Goal: Task Accomplishment & Management: Use online tool/utility

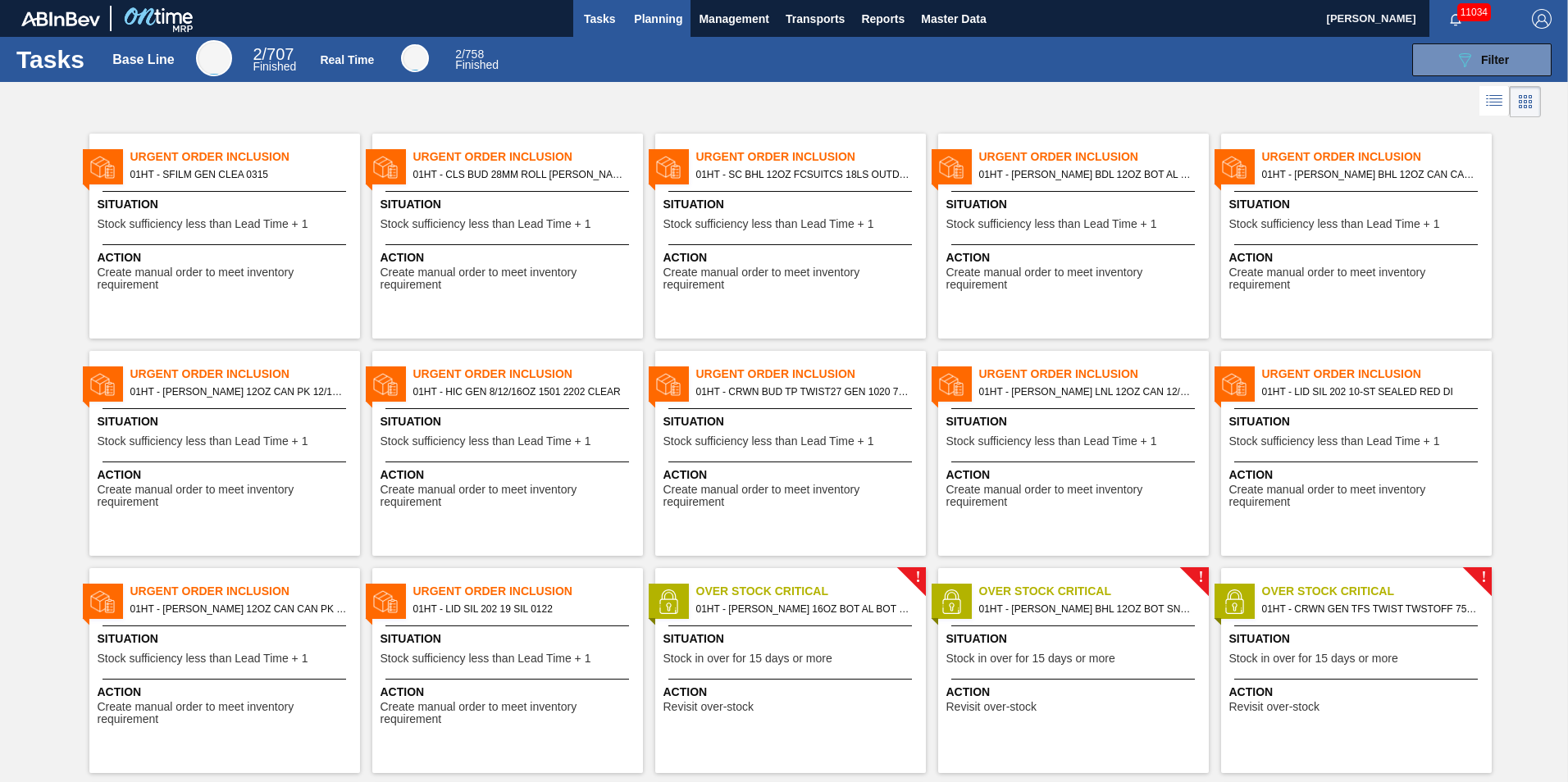
click at [659, 16] on span "Planning" at bounding box center [658, 19] width 48 height 20
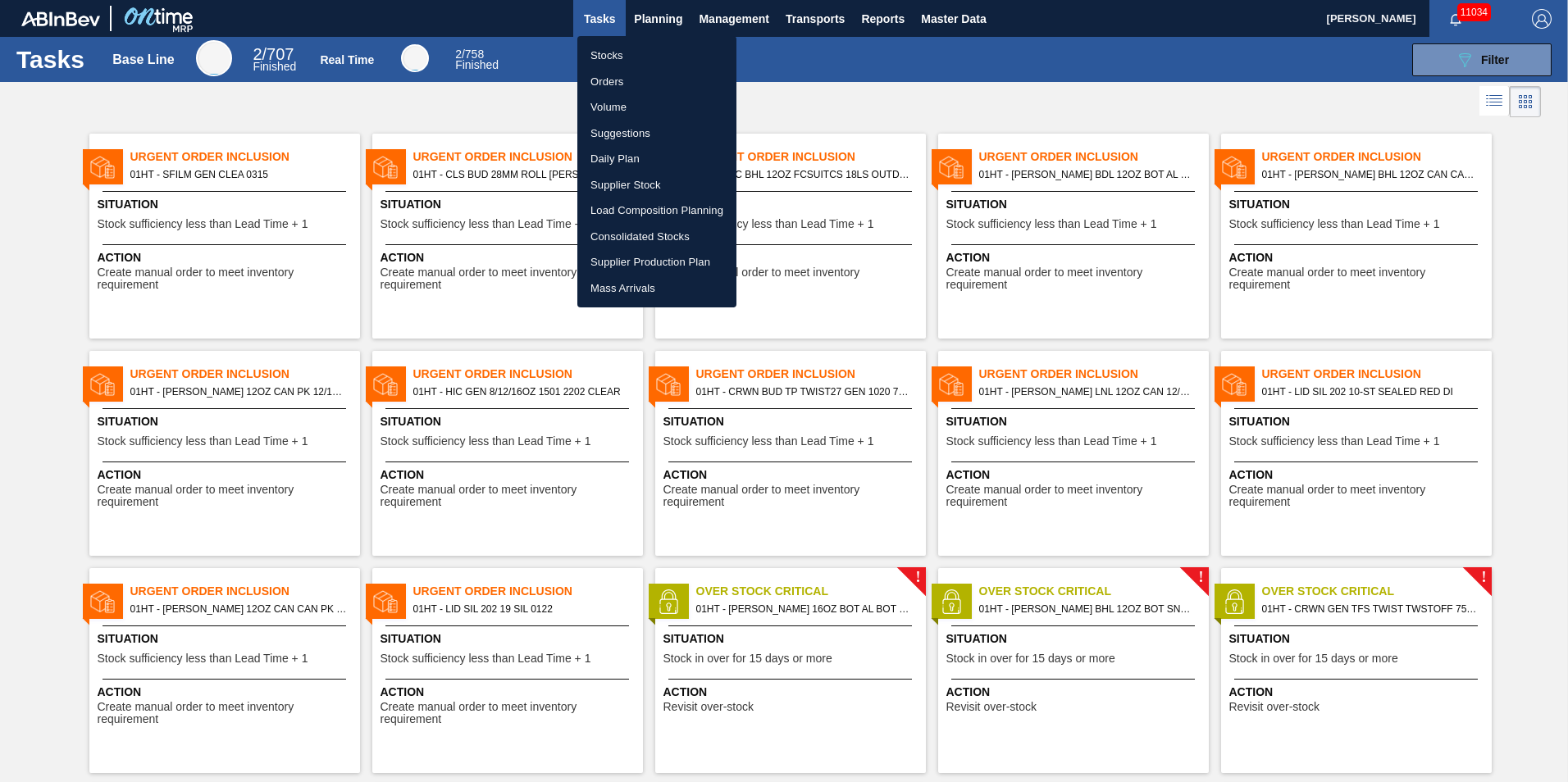
click at [604, 56] on li "Stocks" at bounding box center [657, 55] width 159 height 26
checkbox input "true"
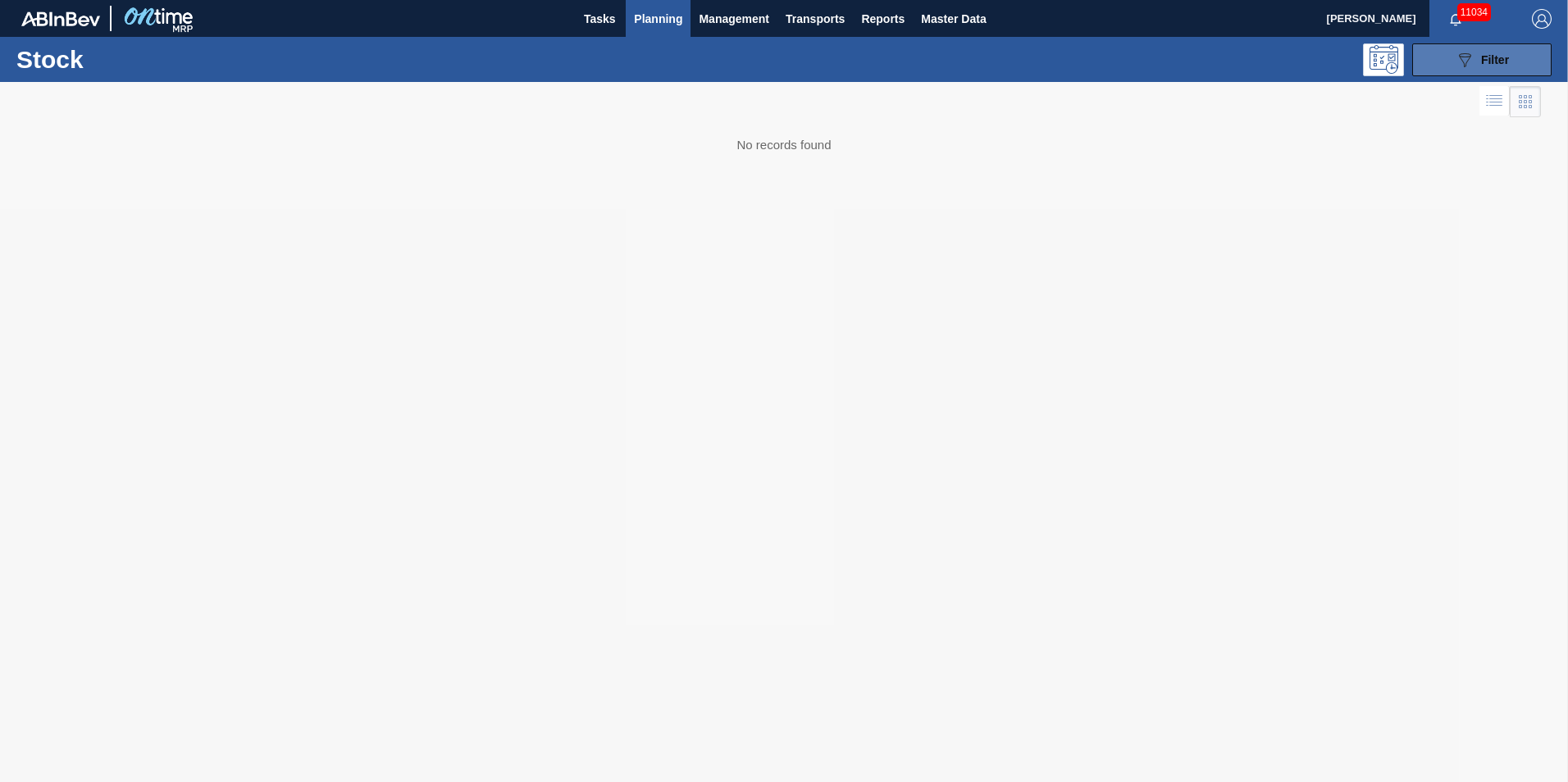
click at [1447, 61] on button "089F7B8B-B2A5-4AFE-B5C0-19BA573D28AC Filter" at bounding box center [1482, 60] width 140 height 33
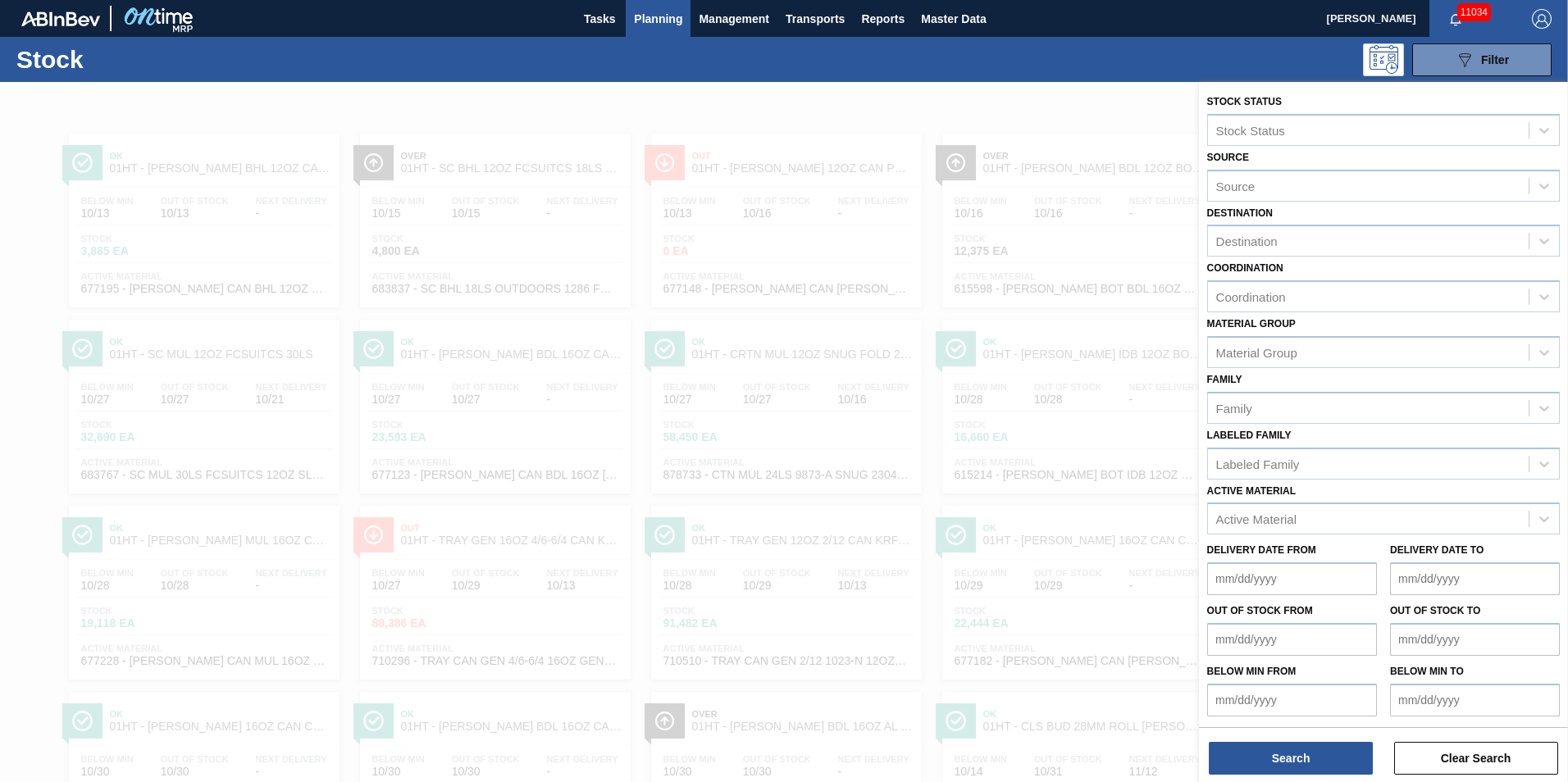
click at [654, 19] on span "Planning" at bounding box center [658, 19] width 48 height 20
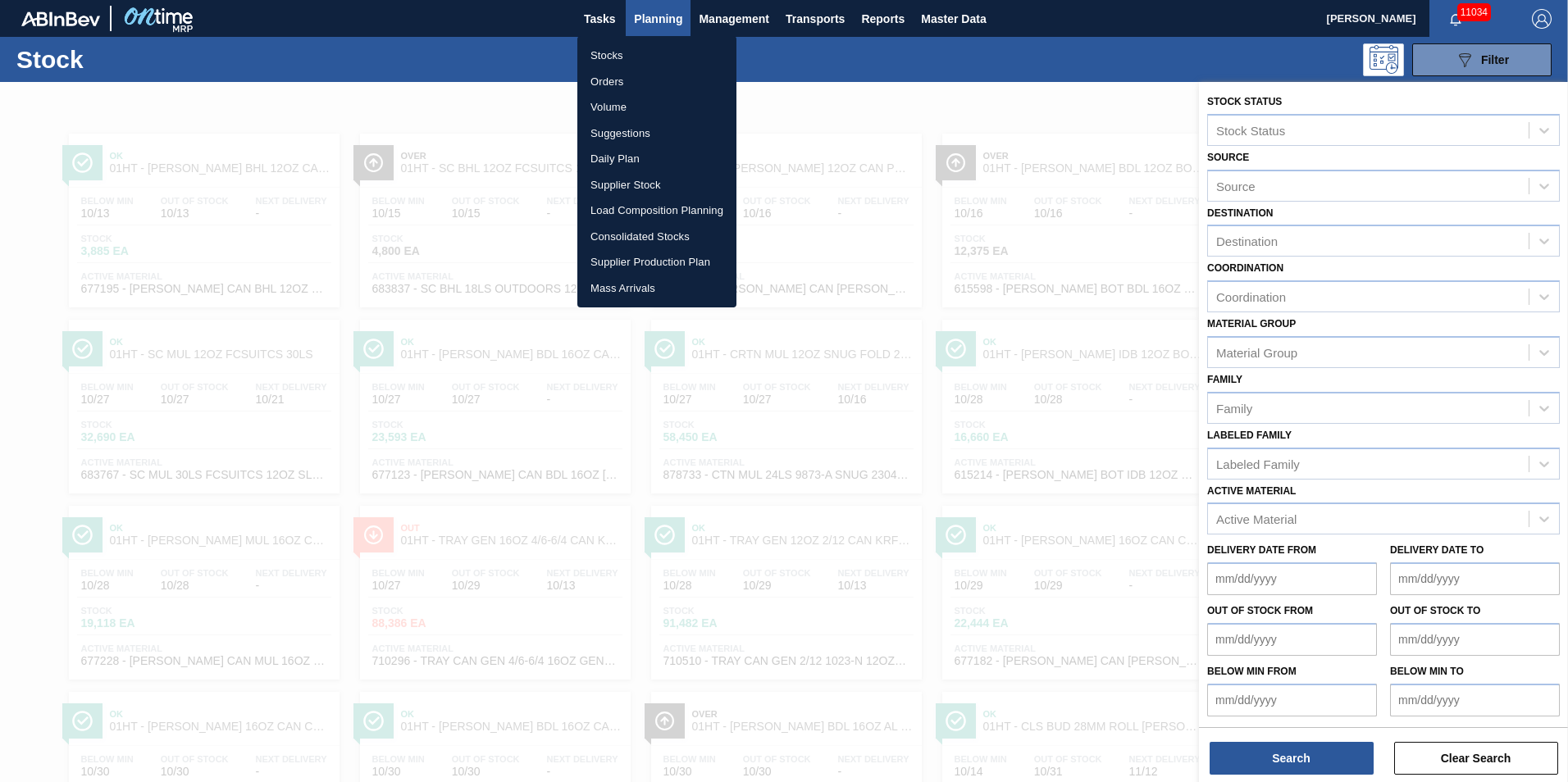
click at [618, 54] on li "Stocks" at bounding box center [657, 55] width 159 height 26
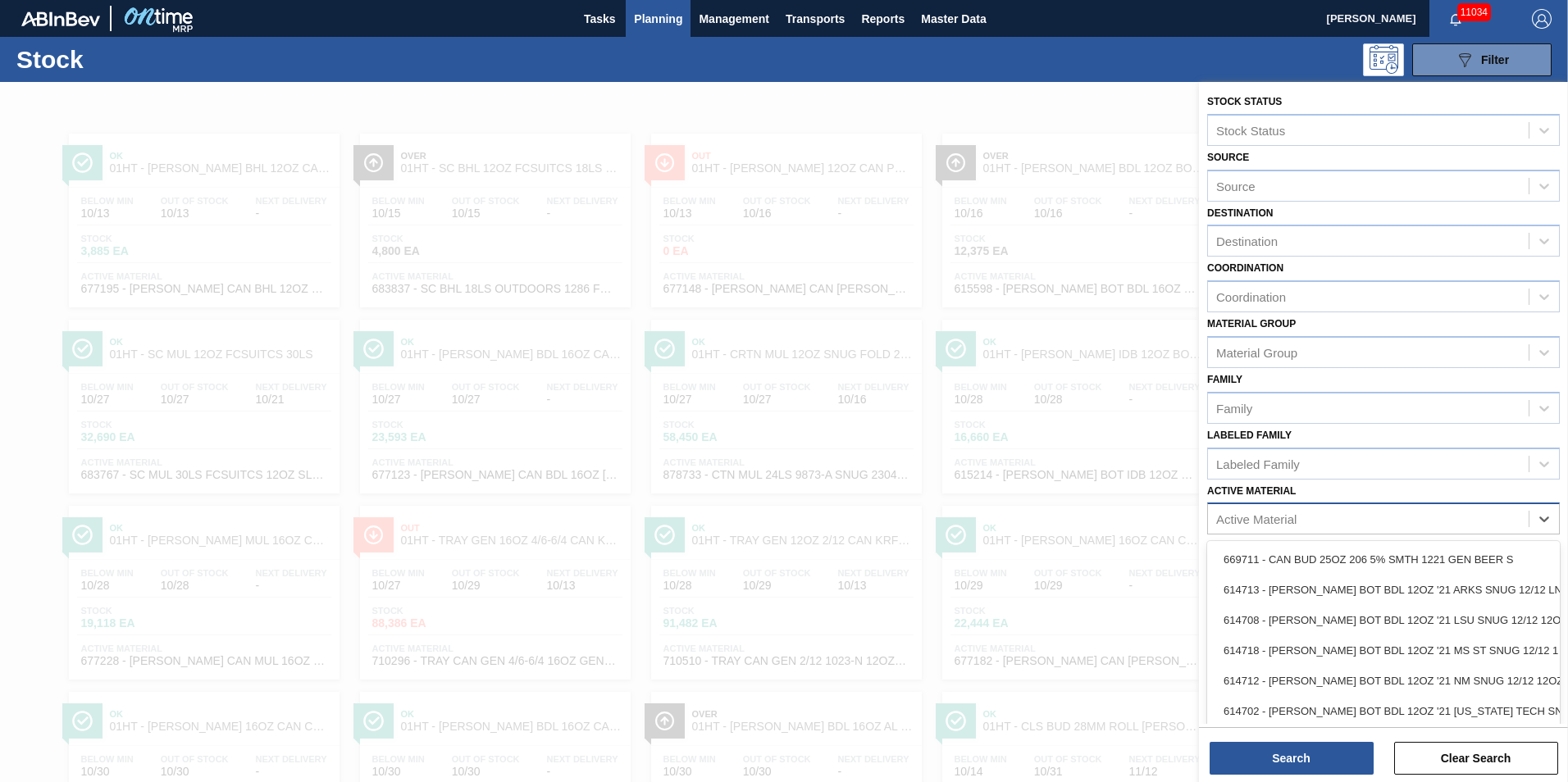
click at [1219, 515] on div "Active Material" at bounding box center [1257, 520] width 80 height 14
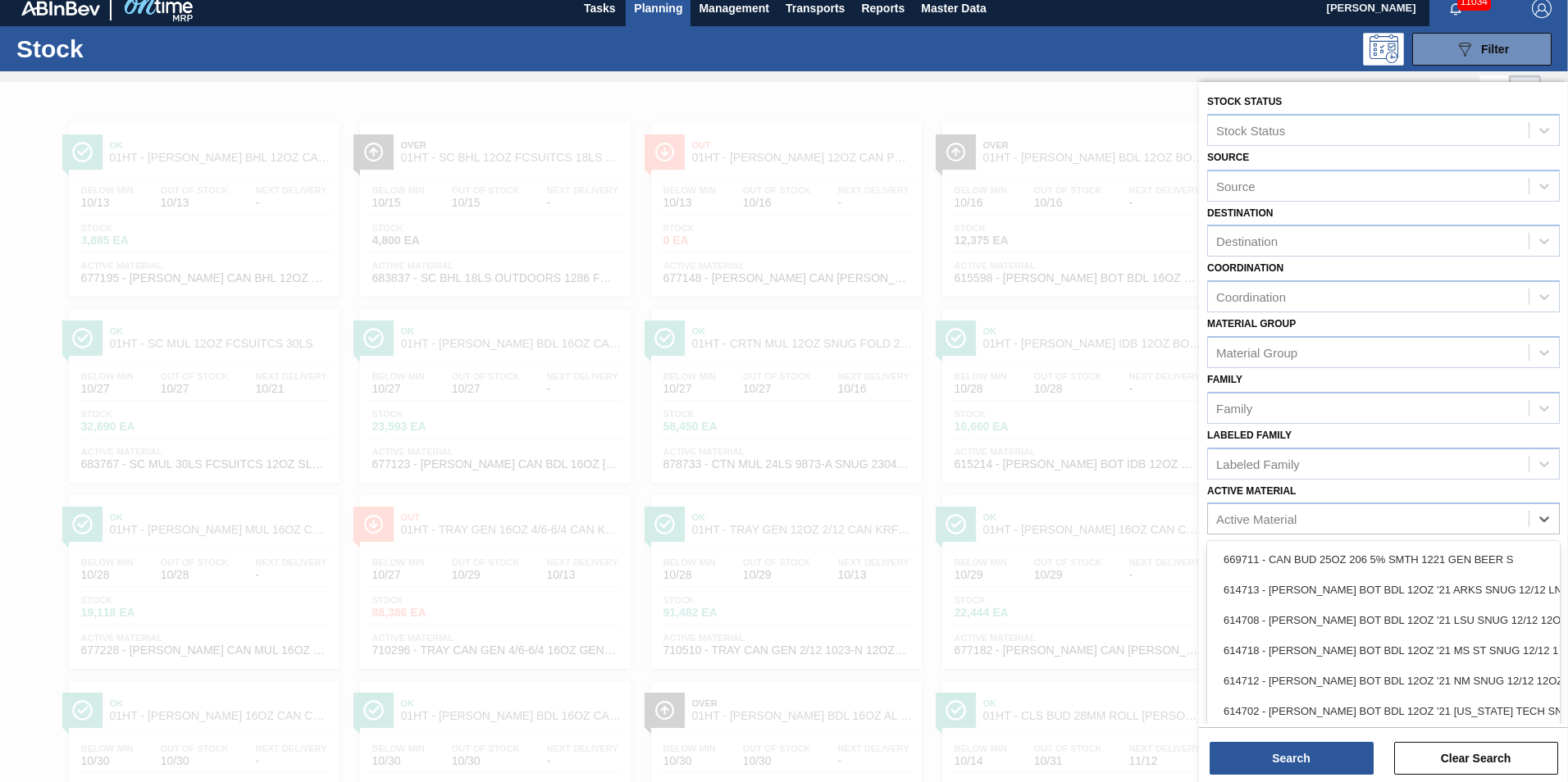
scroll to position [12, 0]
type Material "615492"
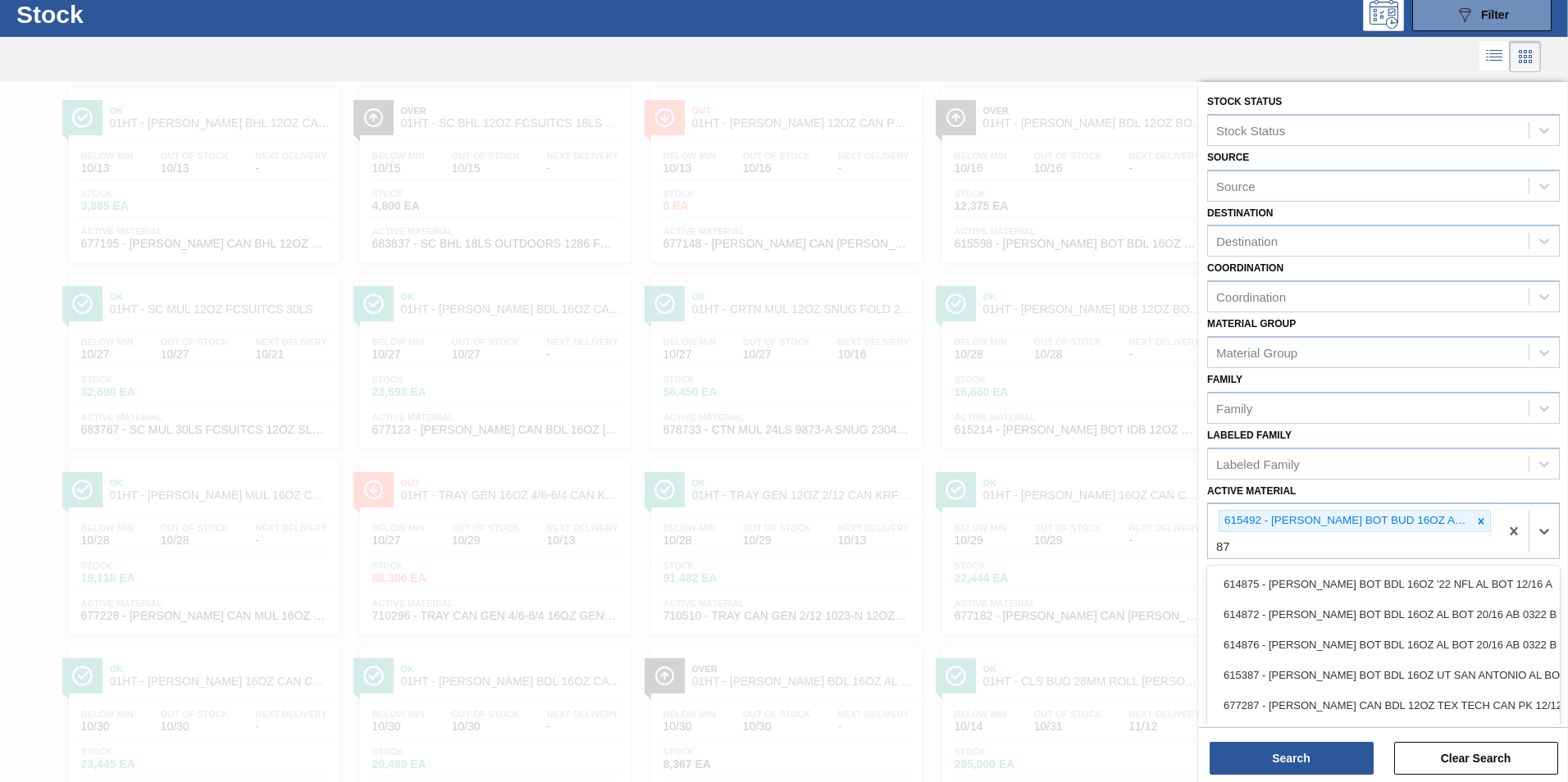
scroll to position [47, 0]
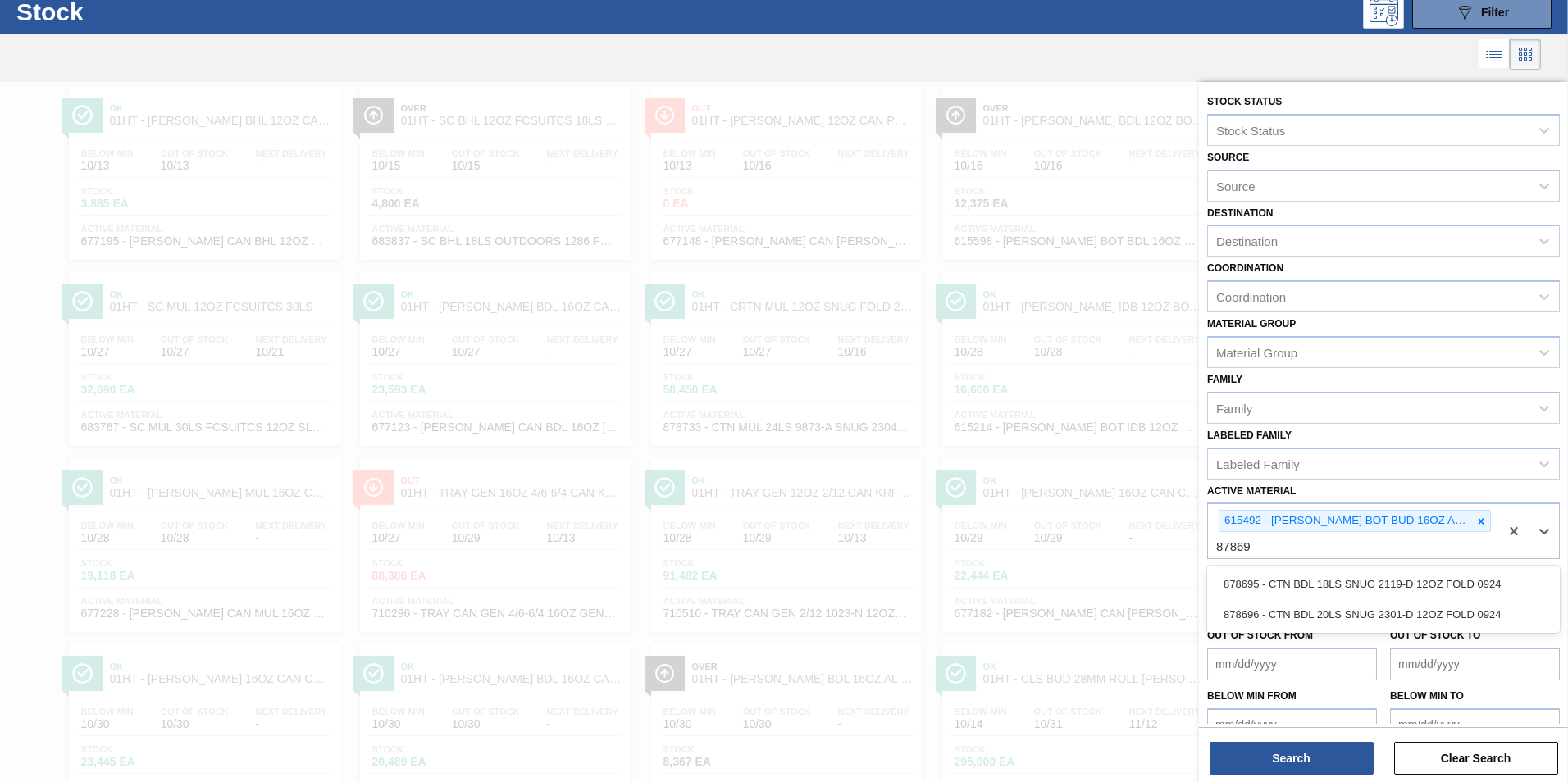
type Material "878695"
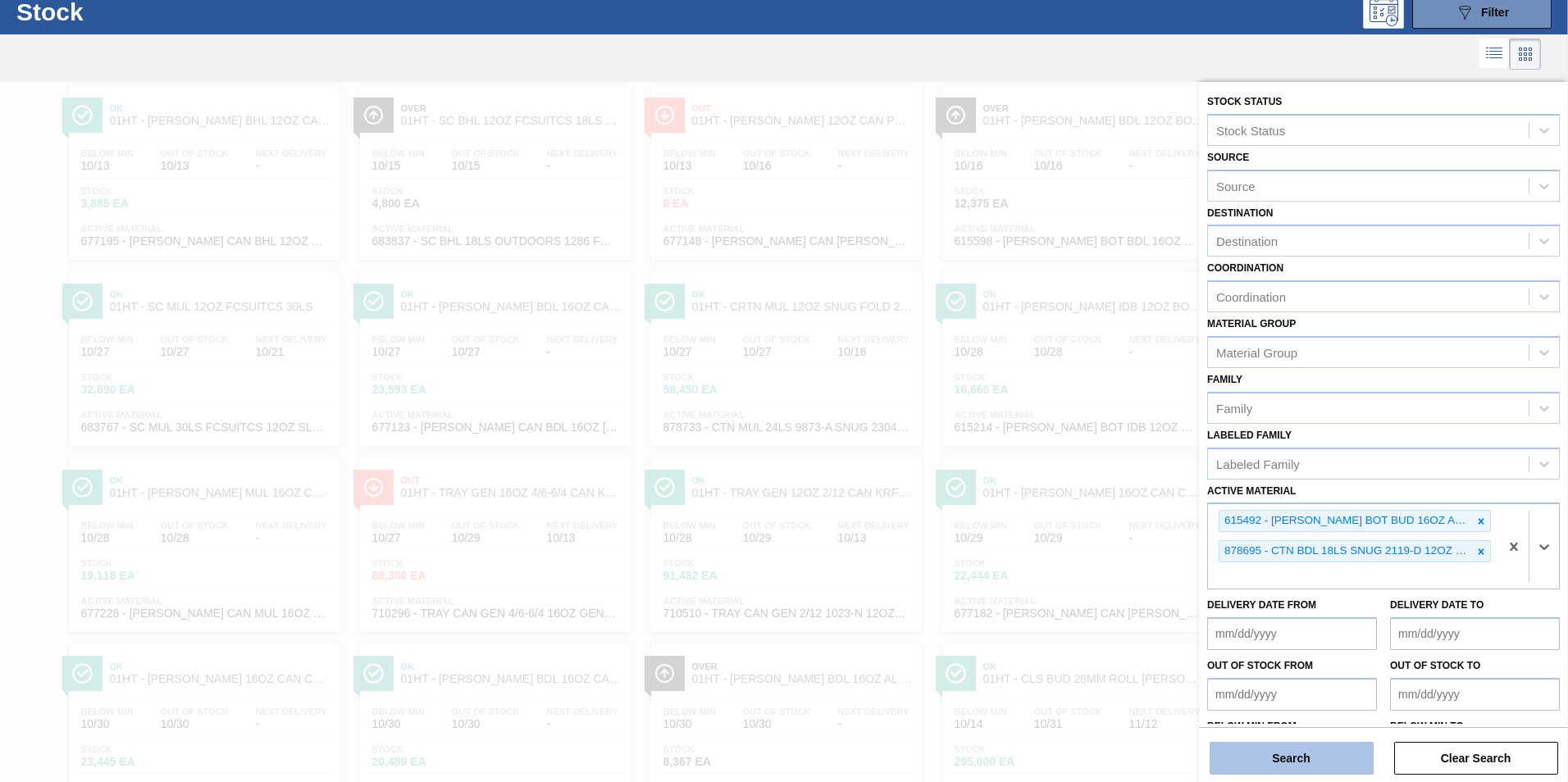
click at [1277, 754] on button "Search" at bounding box center [1291, 758] width 164 height 33
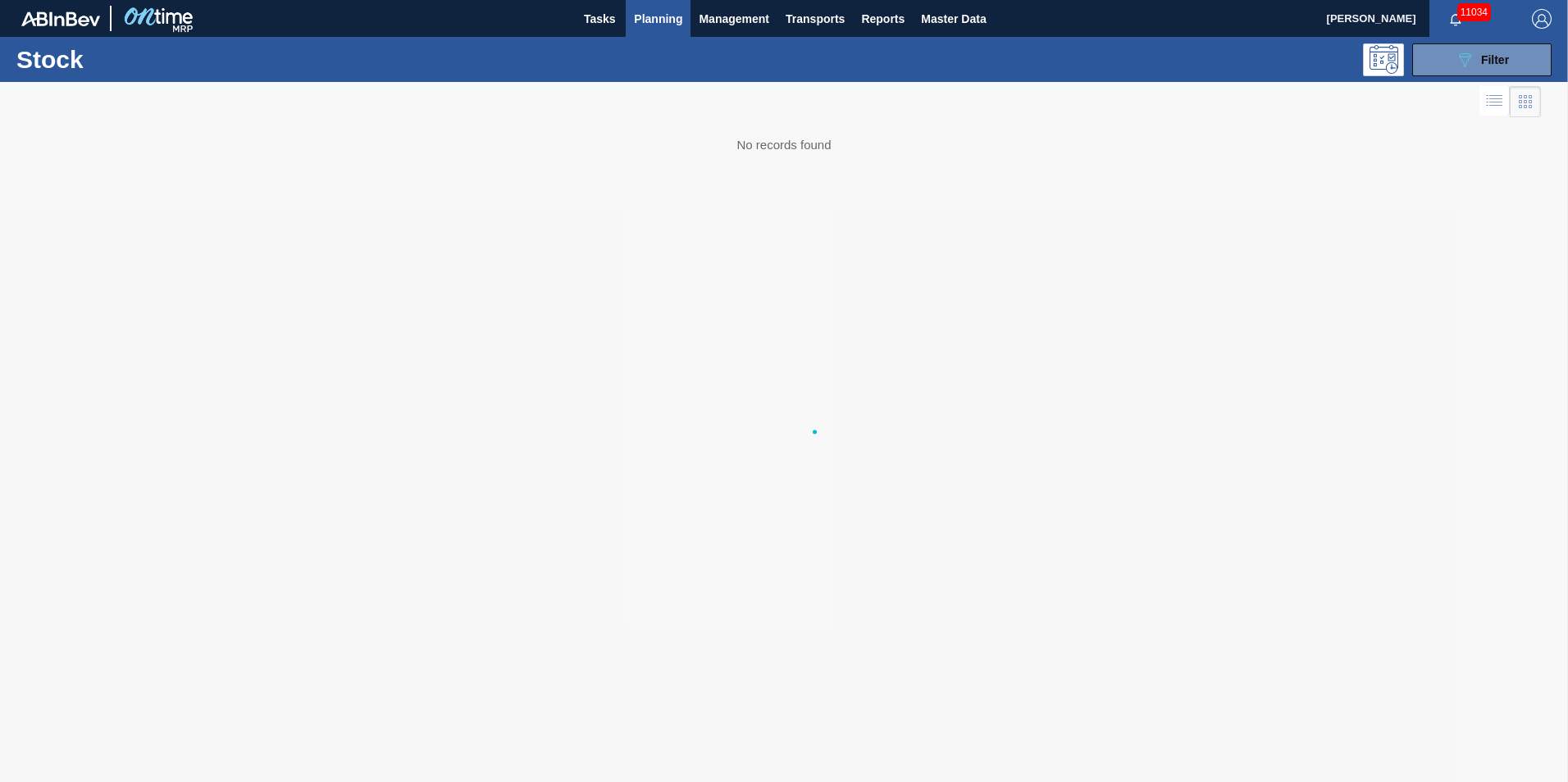
scroll to position [0, 0]
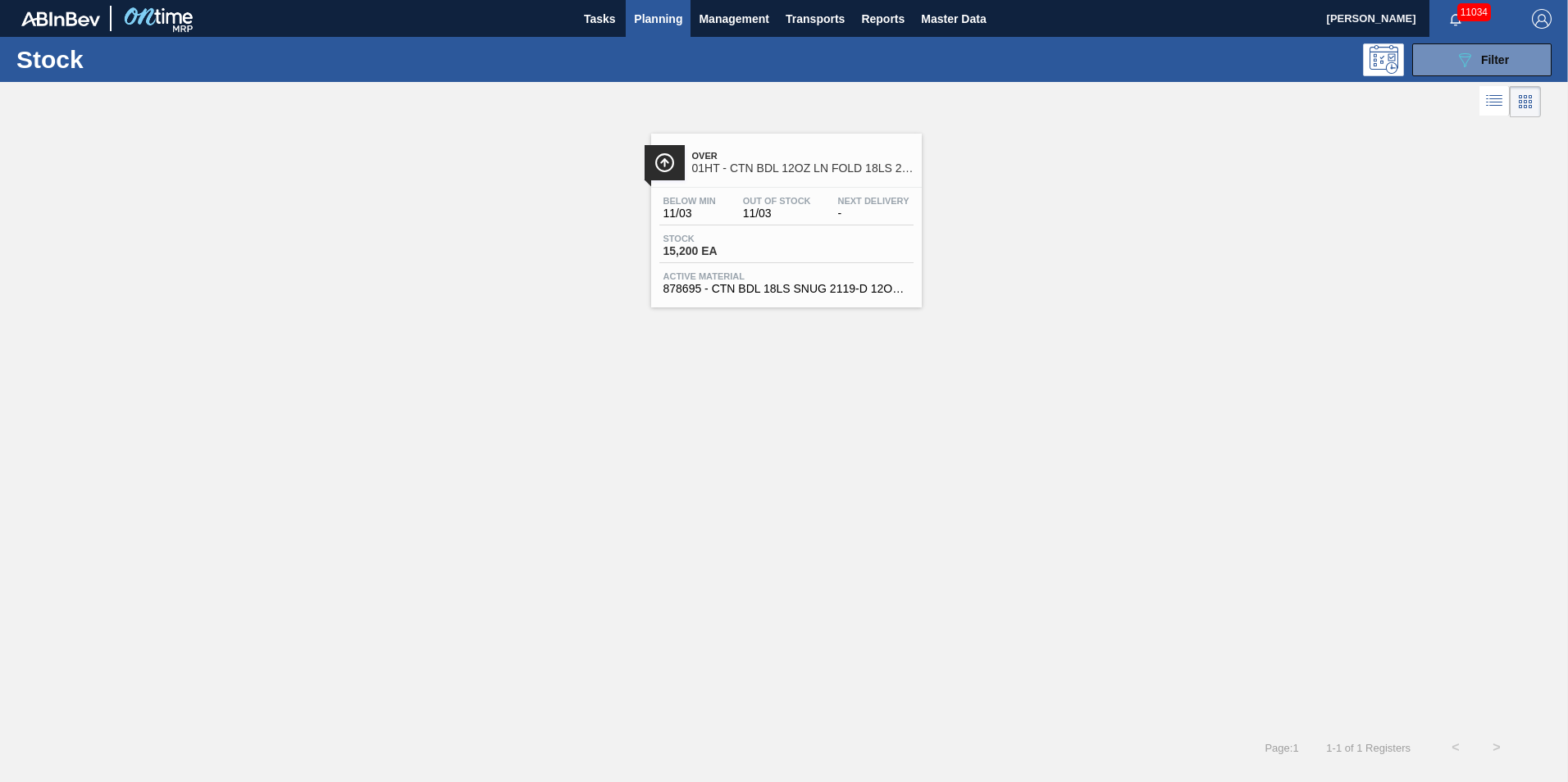
click at [785, 245] on div "Stock 15,200 EA" at bounding box center [787, 248] width 255 height 29
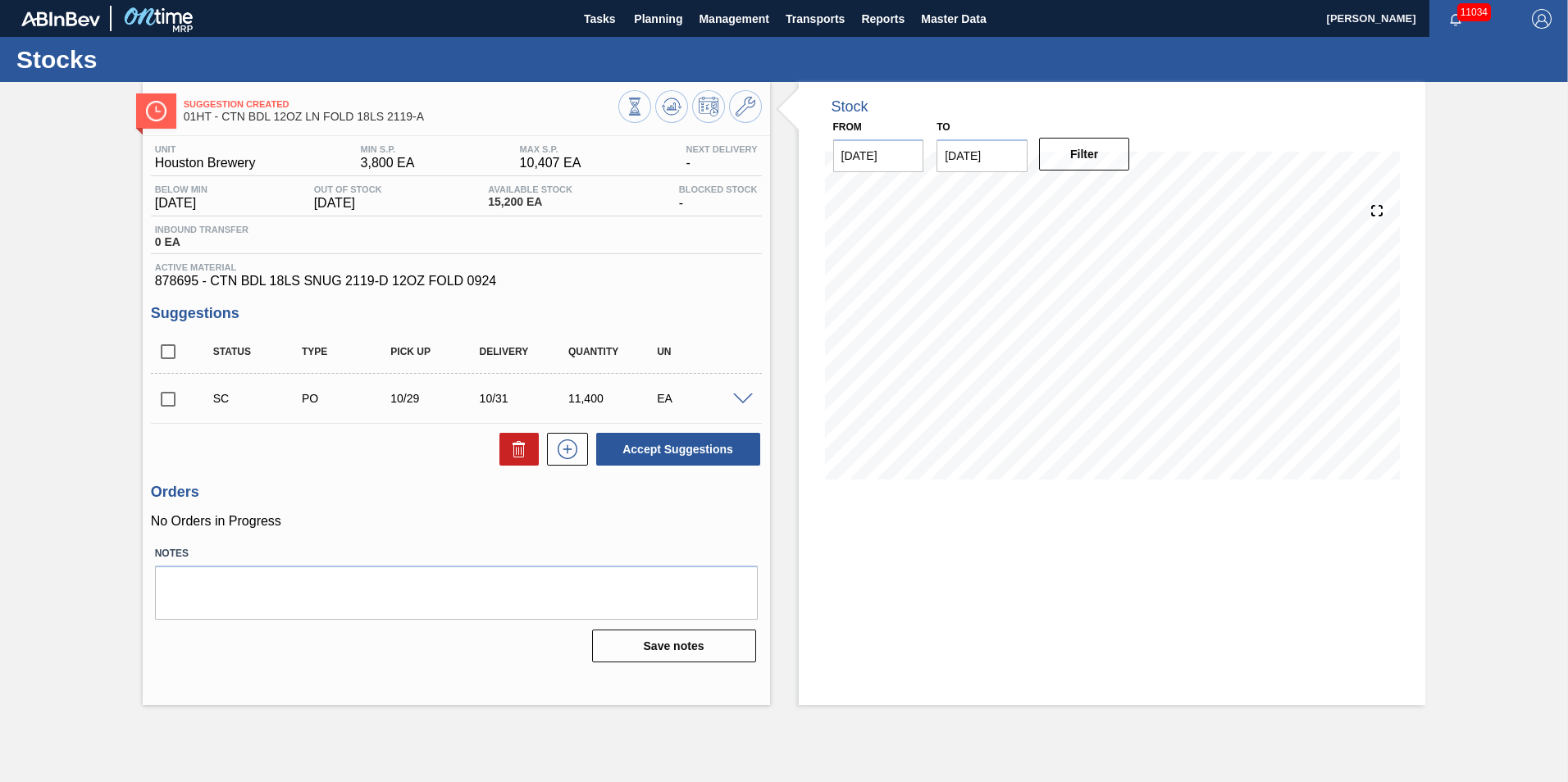
click at [743, 397] on span at bounding box center [743, 399] width 20 height 12
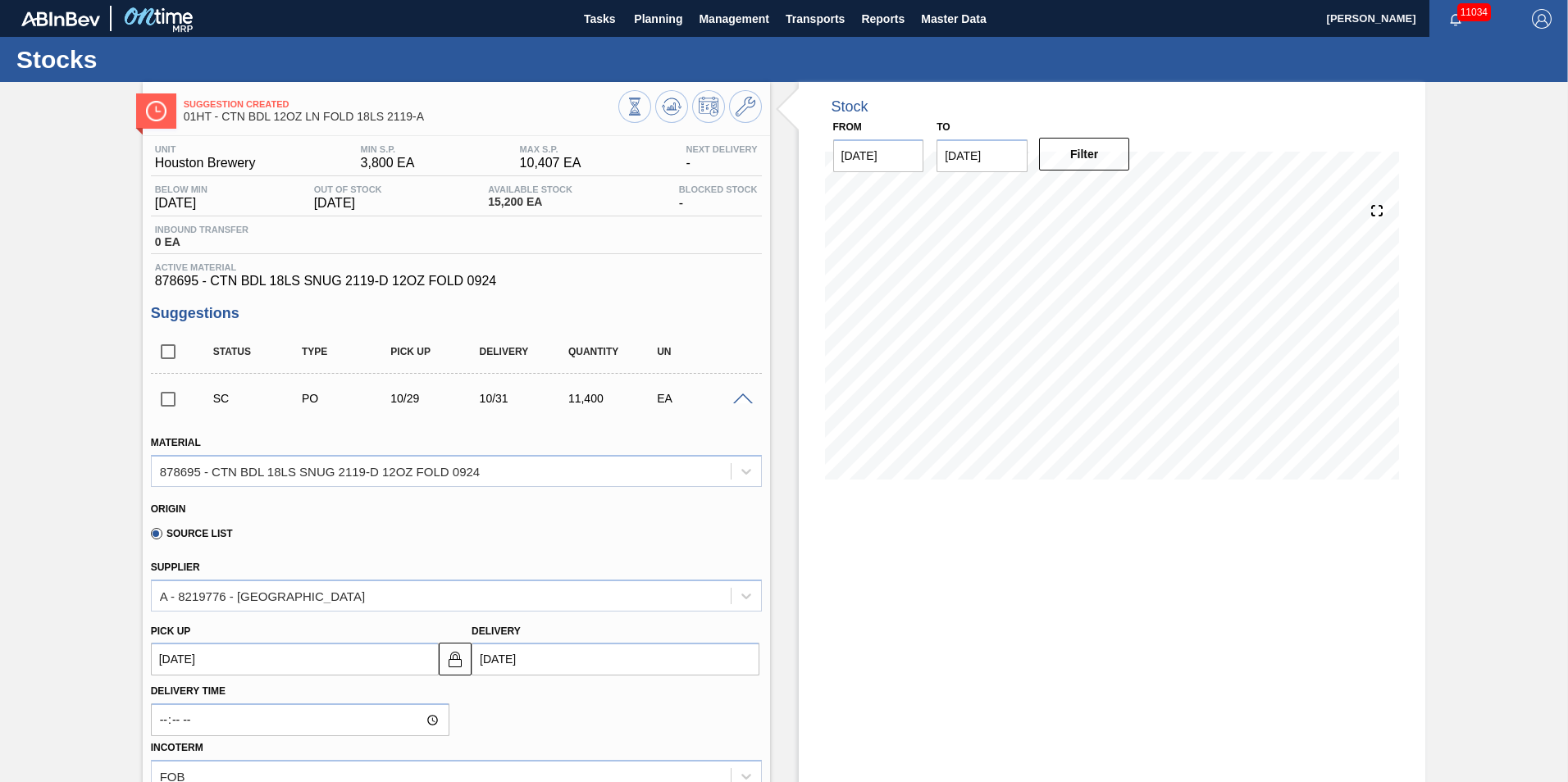
click at [735, 399] on span at bounding box center [743, 399] width 20 height 12
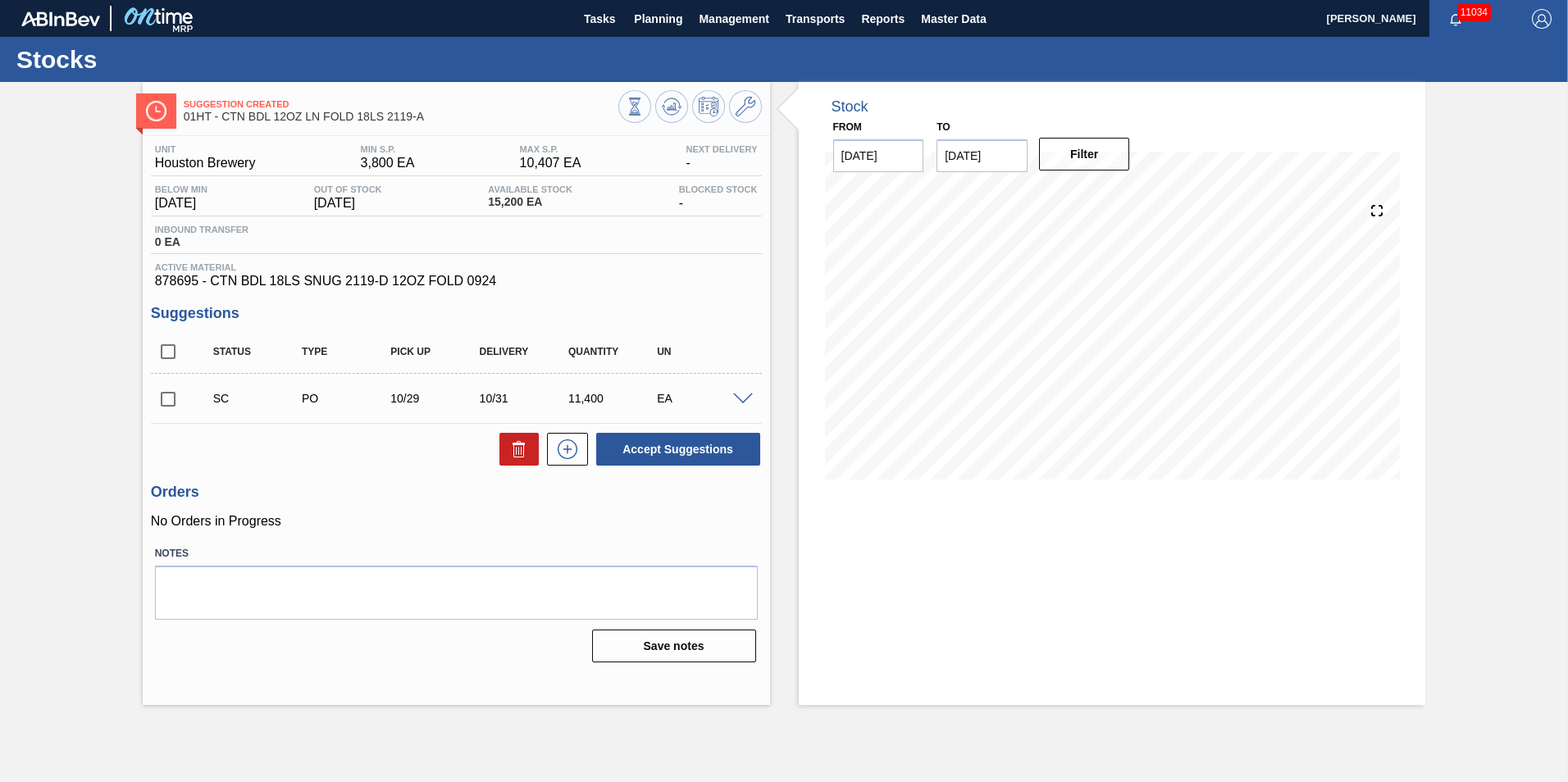
click at [168, 402] on input "checkbox" at bounding box center [168, 399] width 35 height 35
click at [677, 450] on button "Accept Suggestions" at bounding box center [678, 449] width 164 height 33
checkbox input "false"
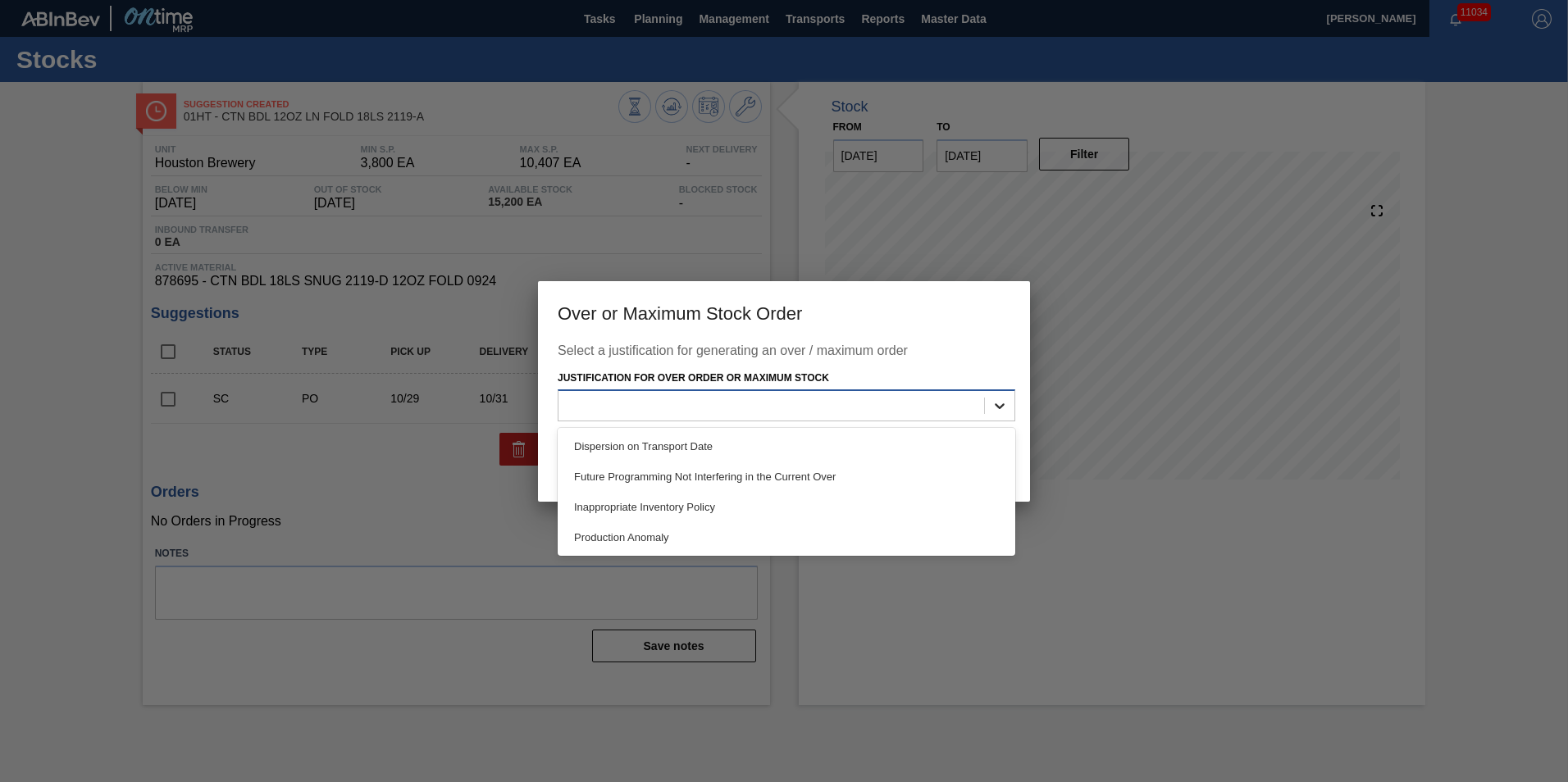
click at [997, 404] on icon at bounding box center [999, 406] width 10 height 5
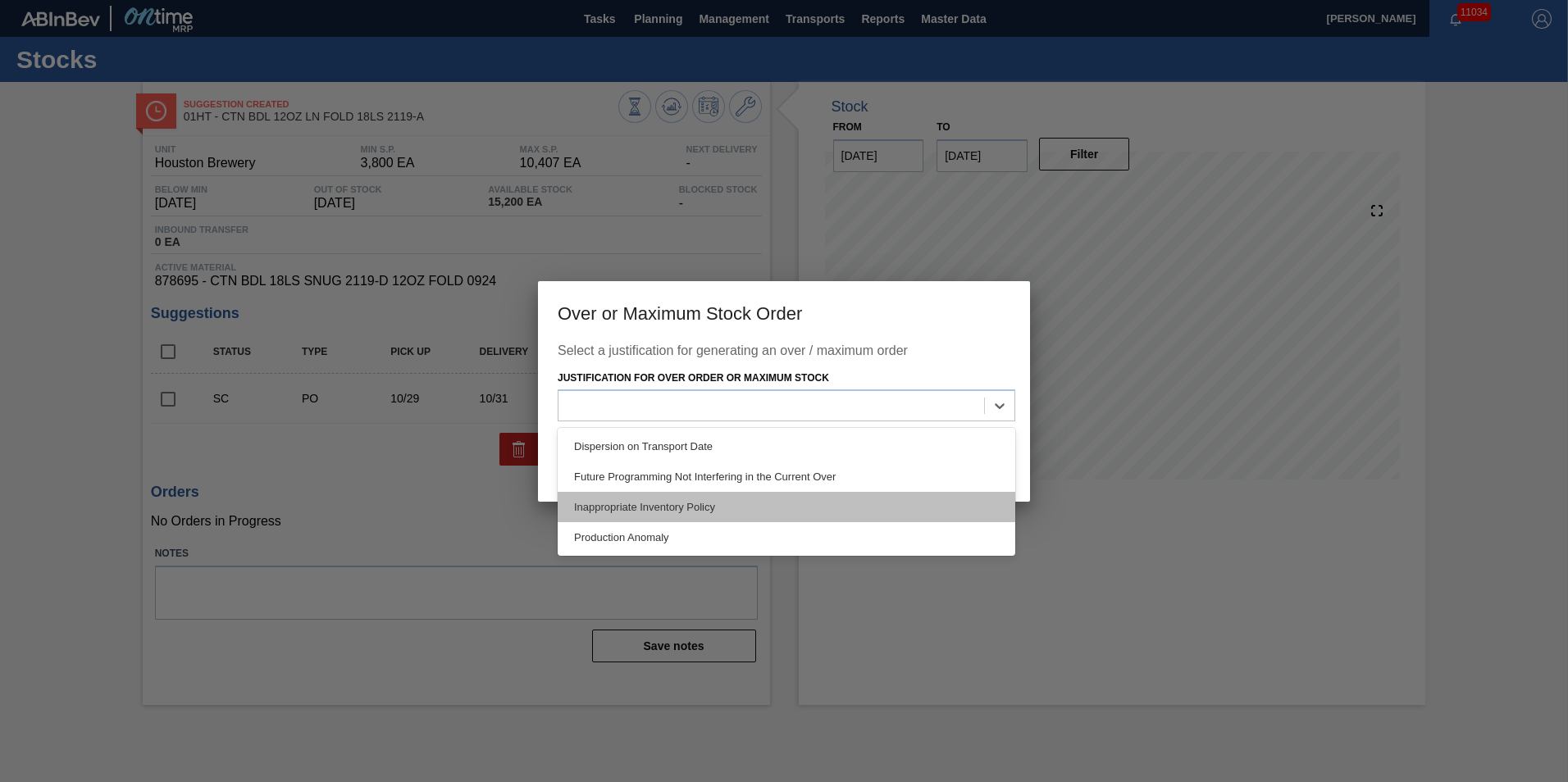
drag, startPoint x: 632, startPoint y: 504, endPoint x: 643, endPoint y: 498, distance: 12.5
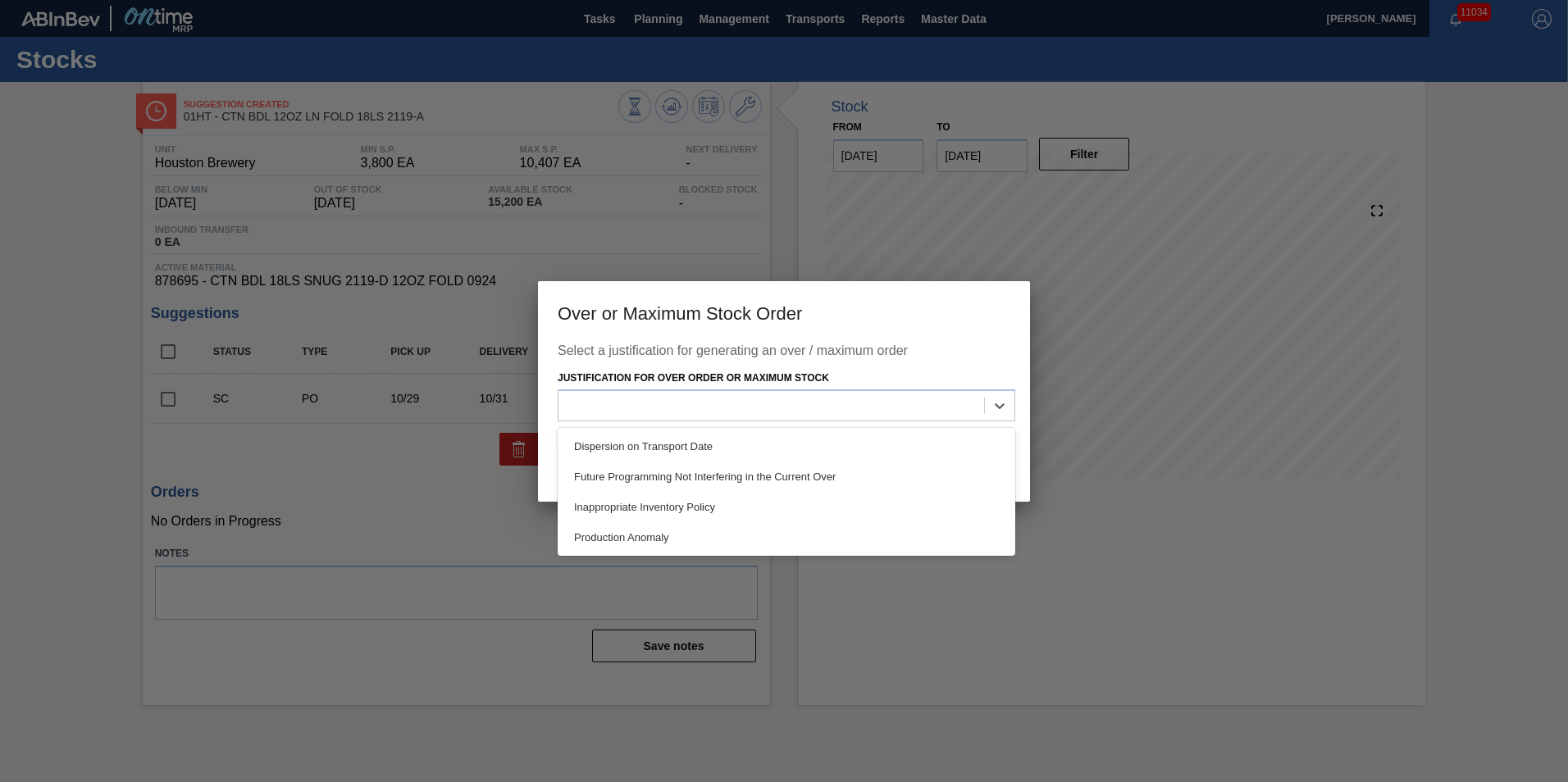
click at [633, 503] on div "Inappropriate Inventory Policy" at bounding box center [787, 507] width 457 height 30
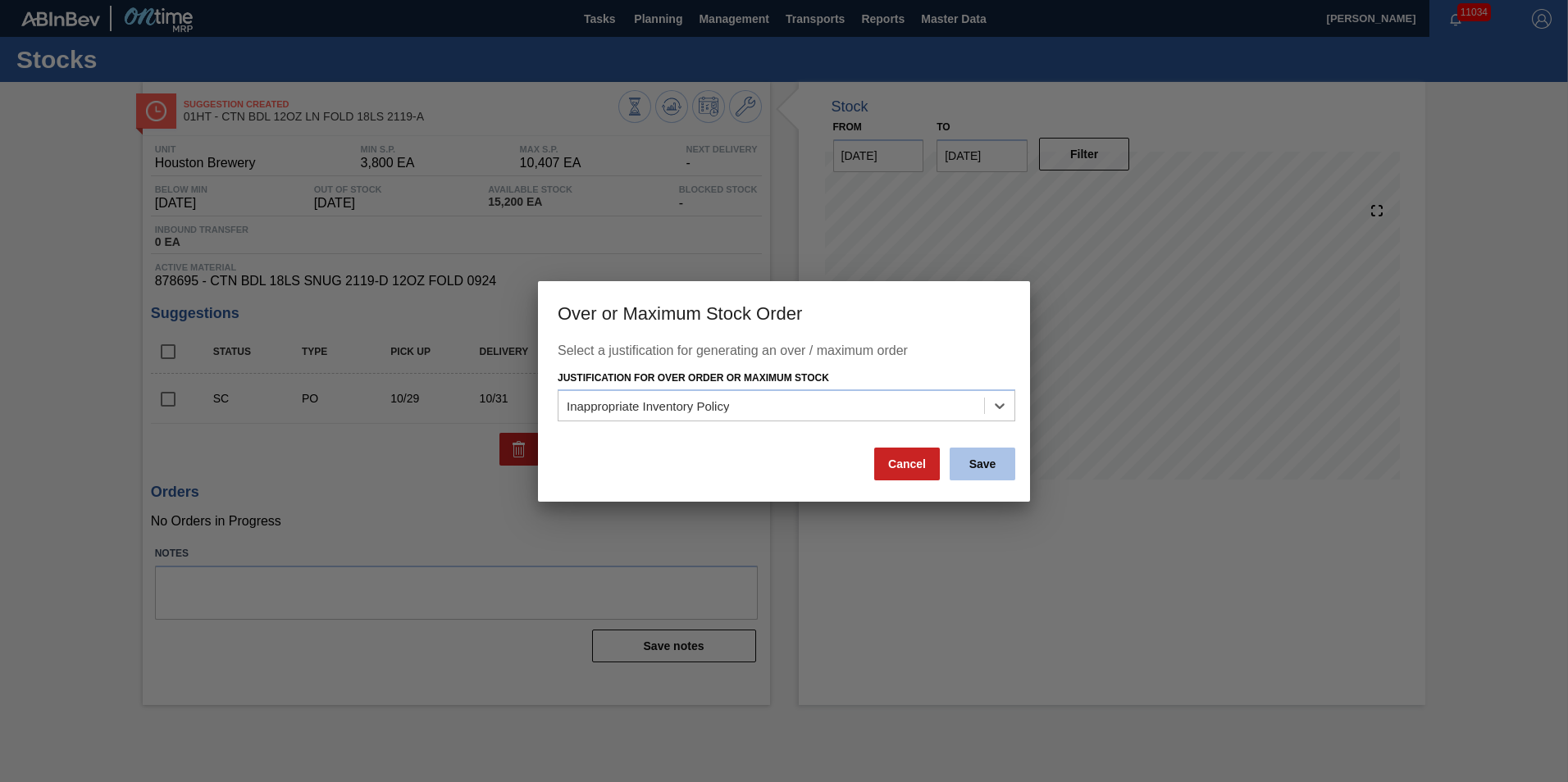
click at [975, 464] on button "Save" at bounding box center [982, 464] width 66 height 33
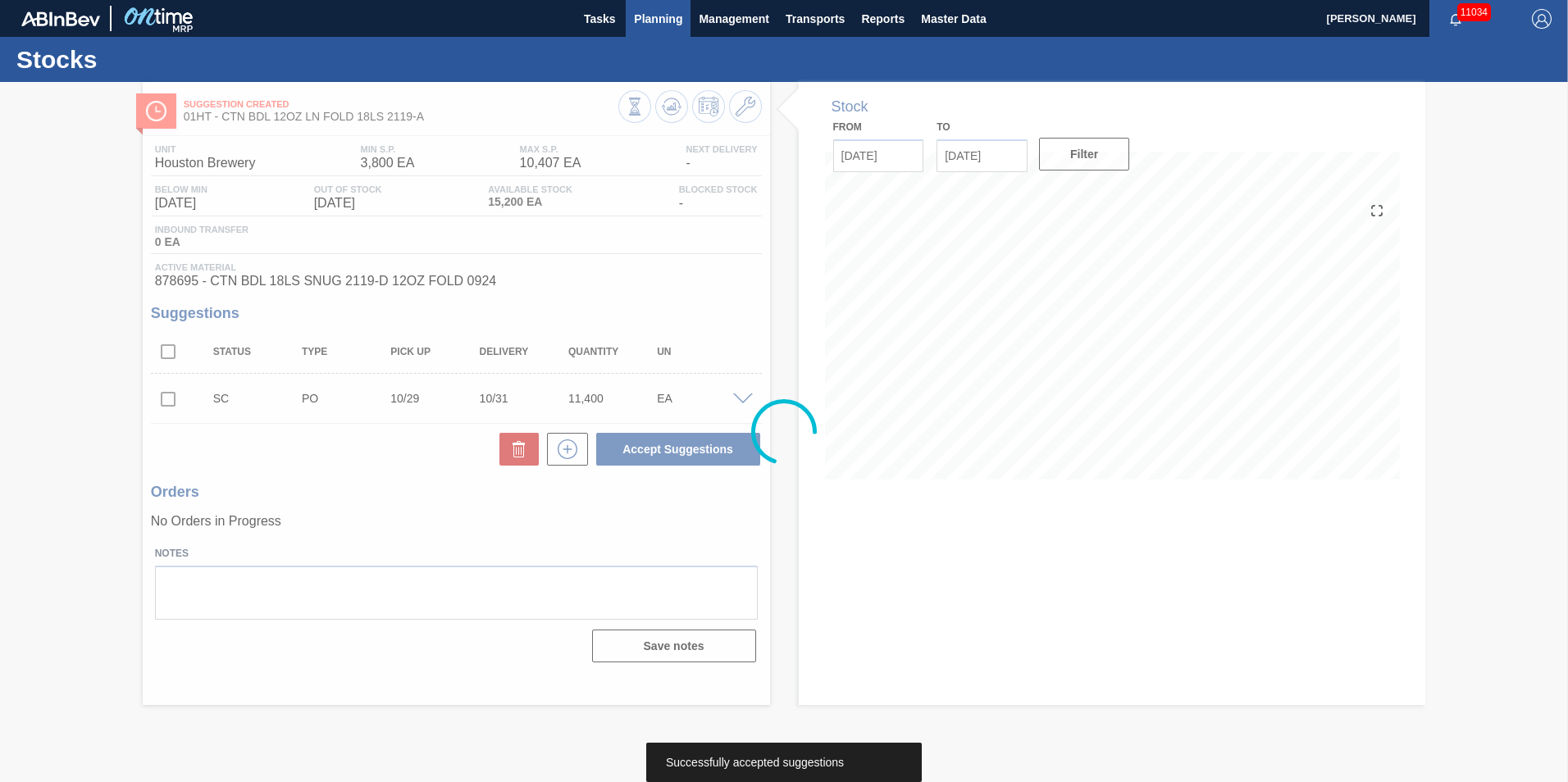
click at [658, 18] on span "Planning" at bounding box center [658, 19] width 48 height 20
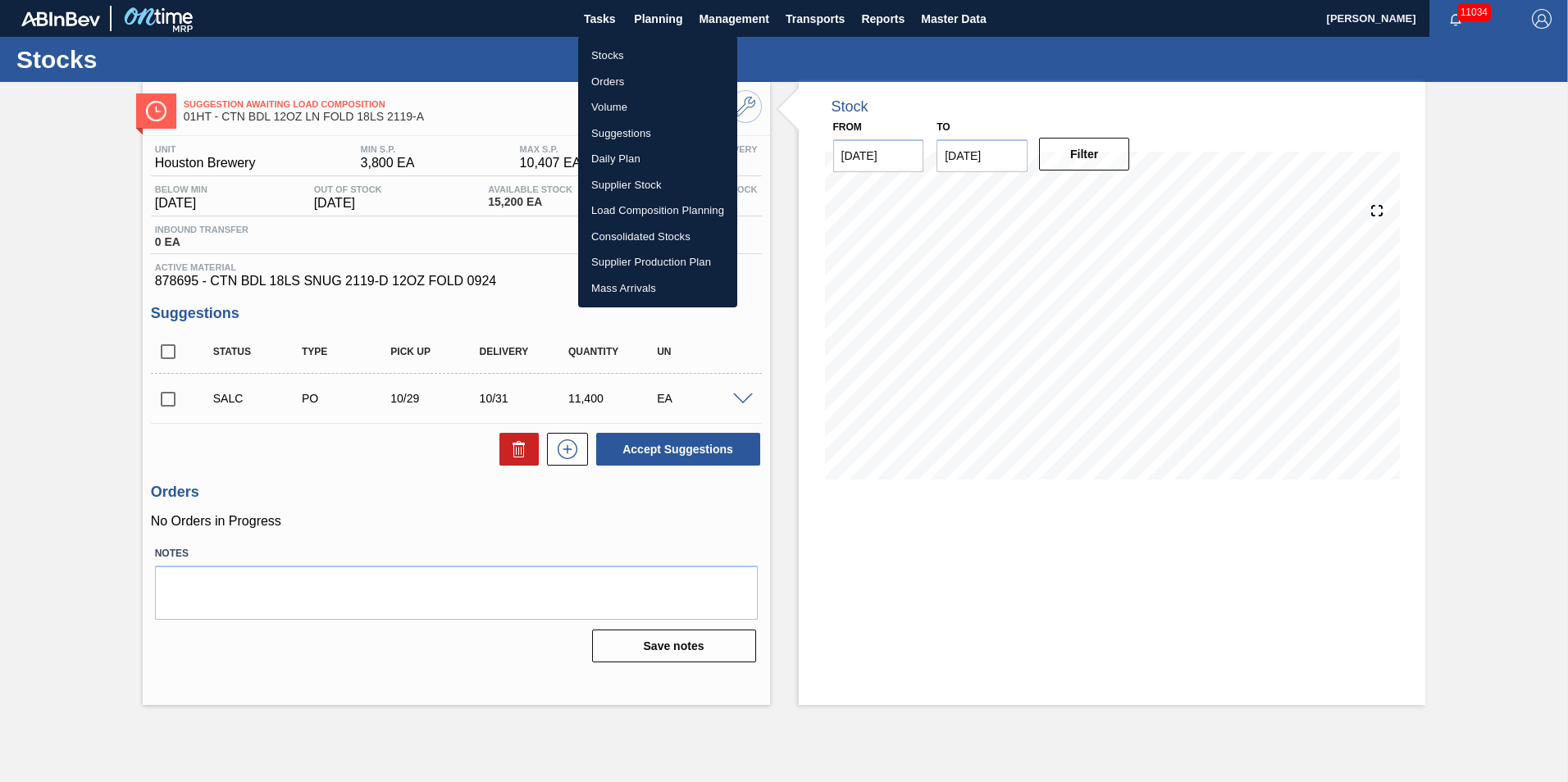
drag, startPoint x: 611, startPoint y: 57, endPoint x: 643, endPoint y: 60, distance: 32.1
click at [611, 57] on li "Stocks" at bounding box center [658, 55] width 159 height 26
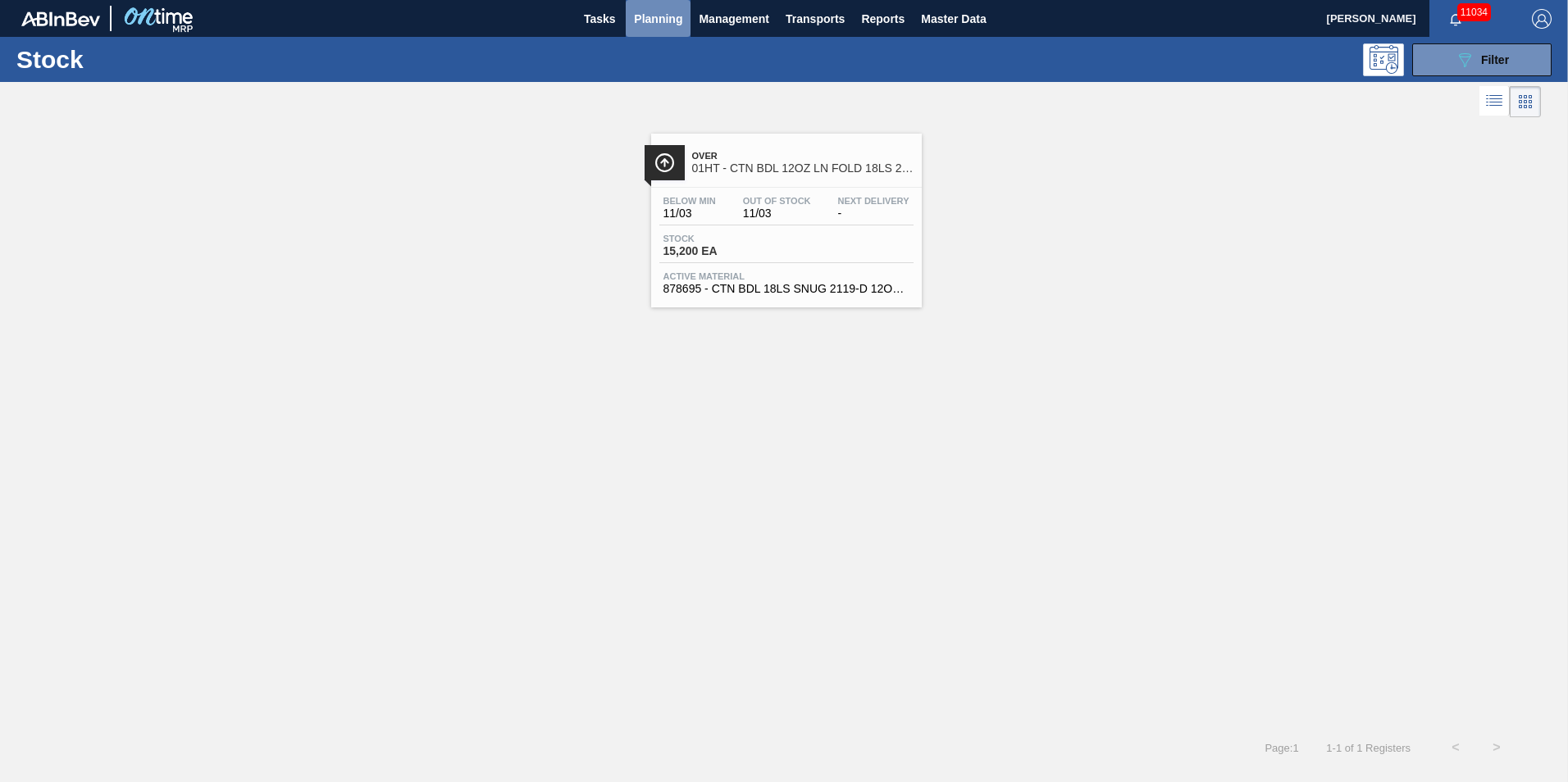
click at [669, 13] on span "Planning" at bounding box center [658, 19] width 48 height 20
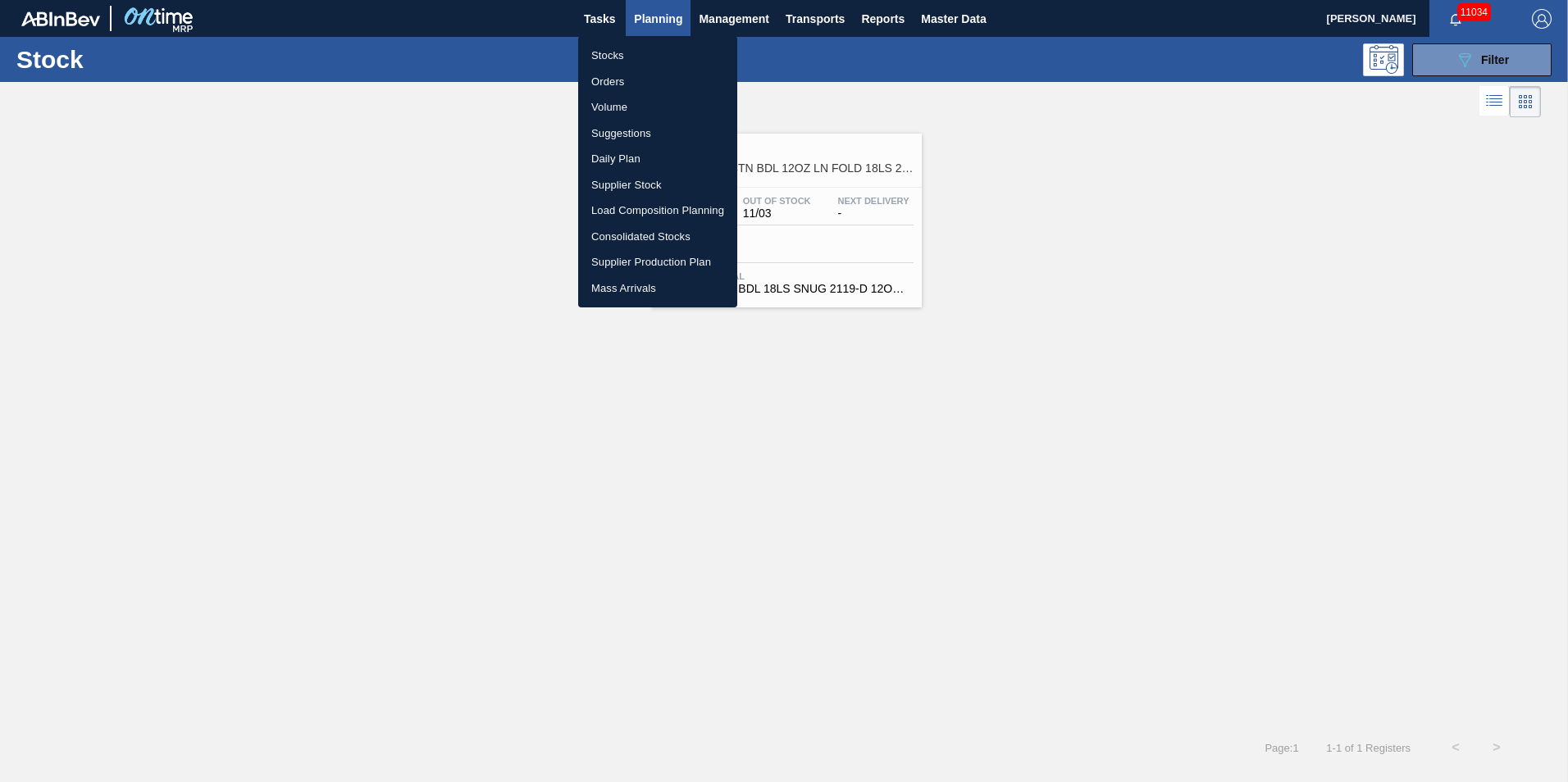
drag, startPoint x: 613, startPoint y: 211, endPoint x: 622, endPoint y: 193, distance: 20.1
click at [613, 210] on li "Load Composition Planning" at bounding box center [658, 210] width 159 height 26
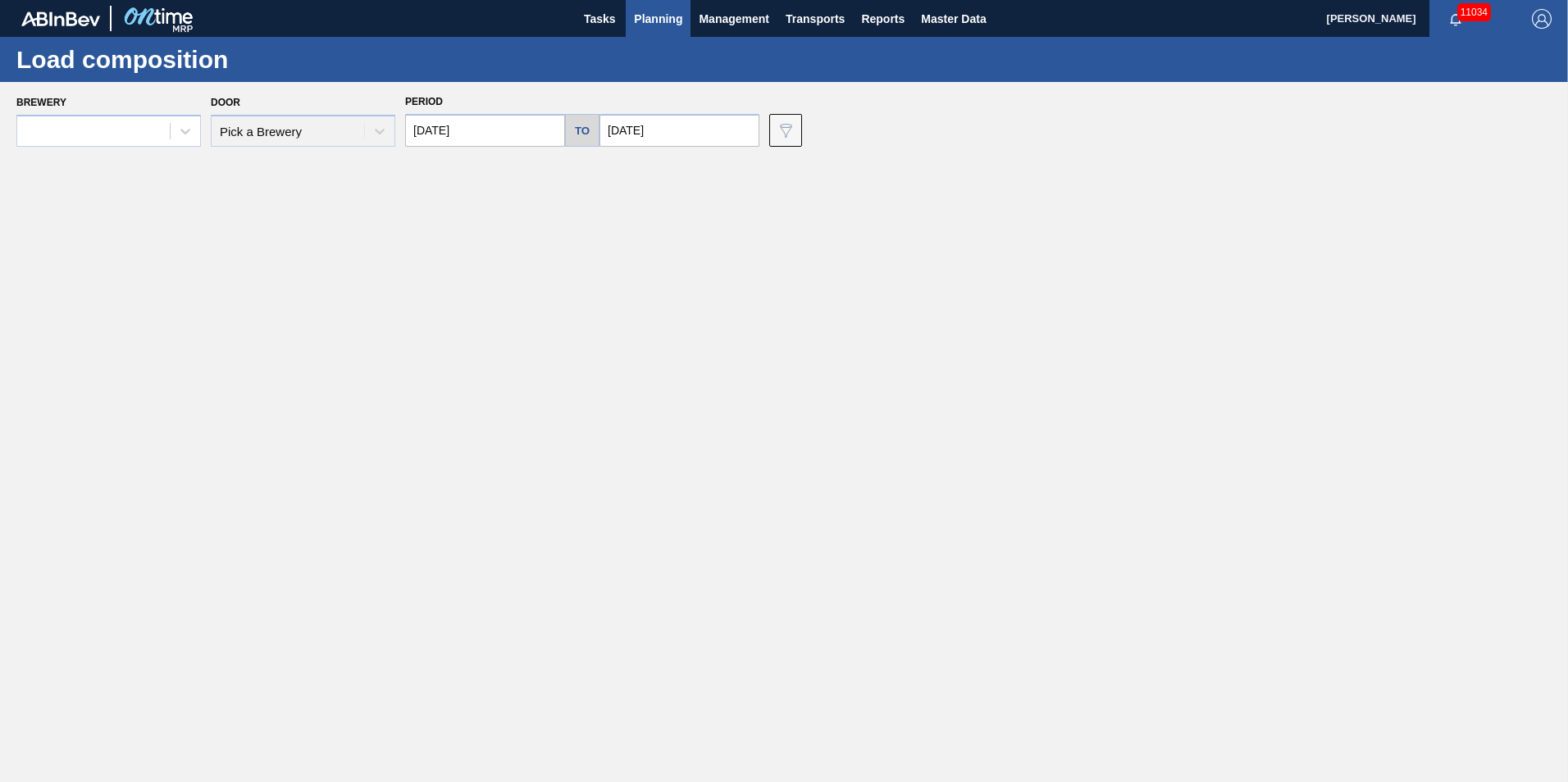
click at [662, 17] on span "Planning" at bounding box center [658, 19] width 48 height 20
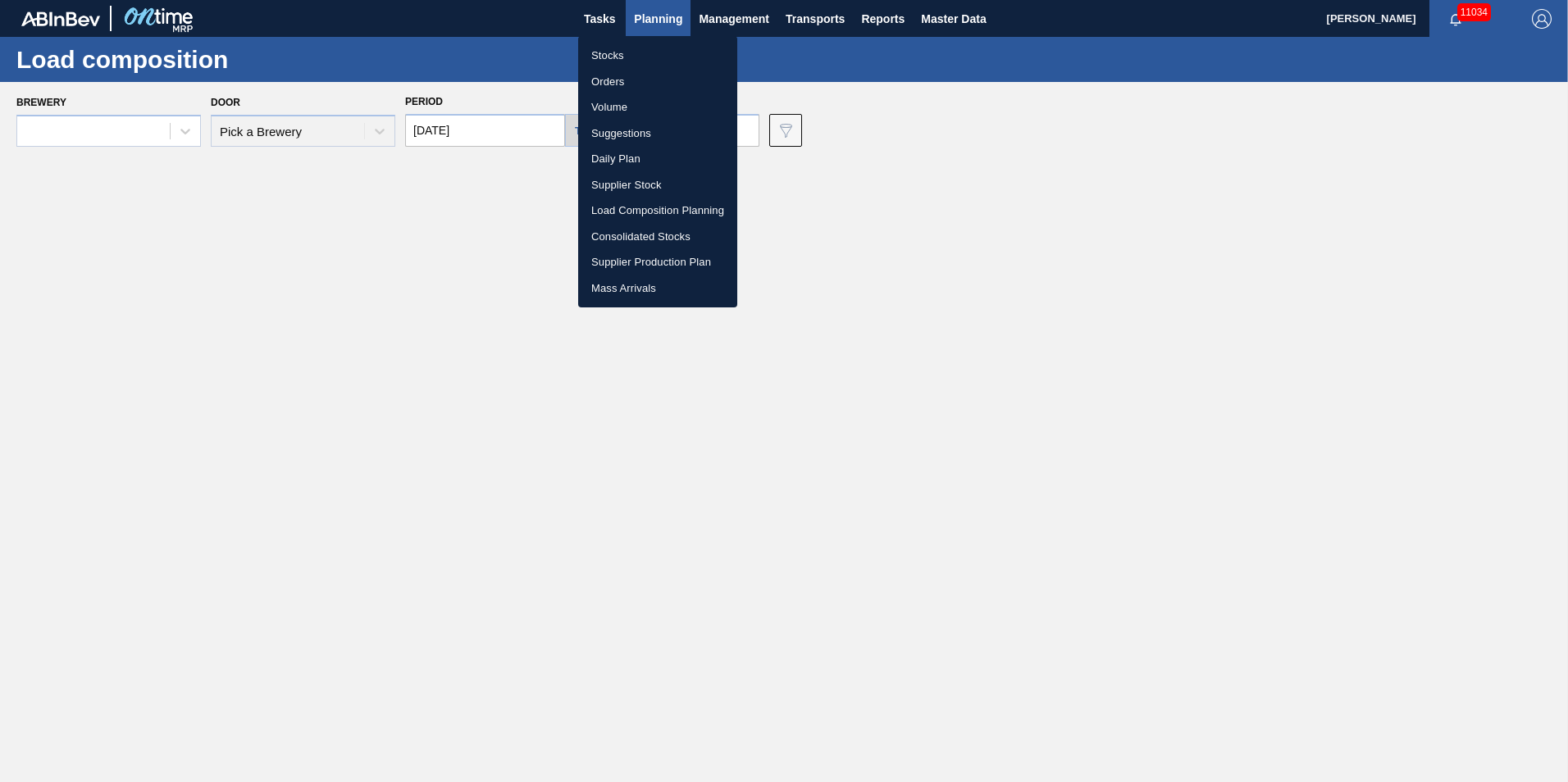
click at [617, 212] on li "Load Composition Planning" at bounding box center [658, 210] width 159 height 26
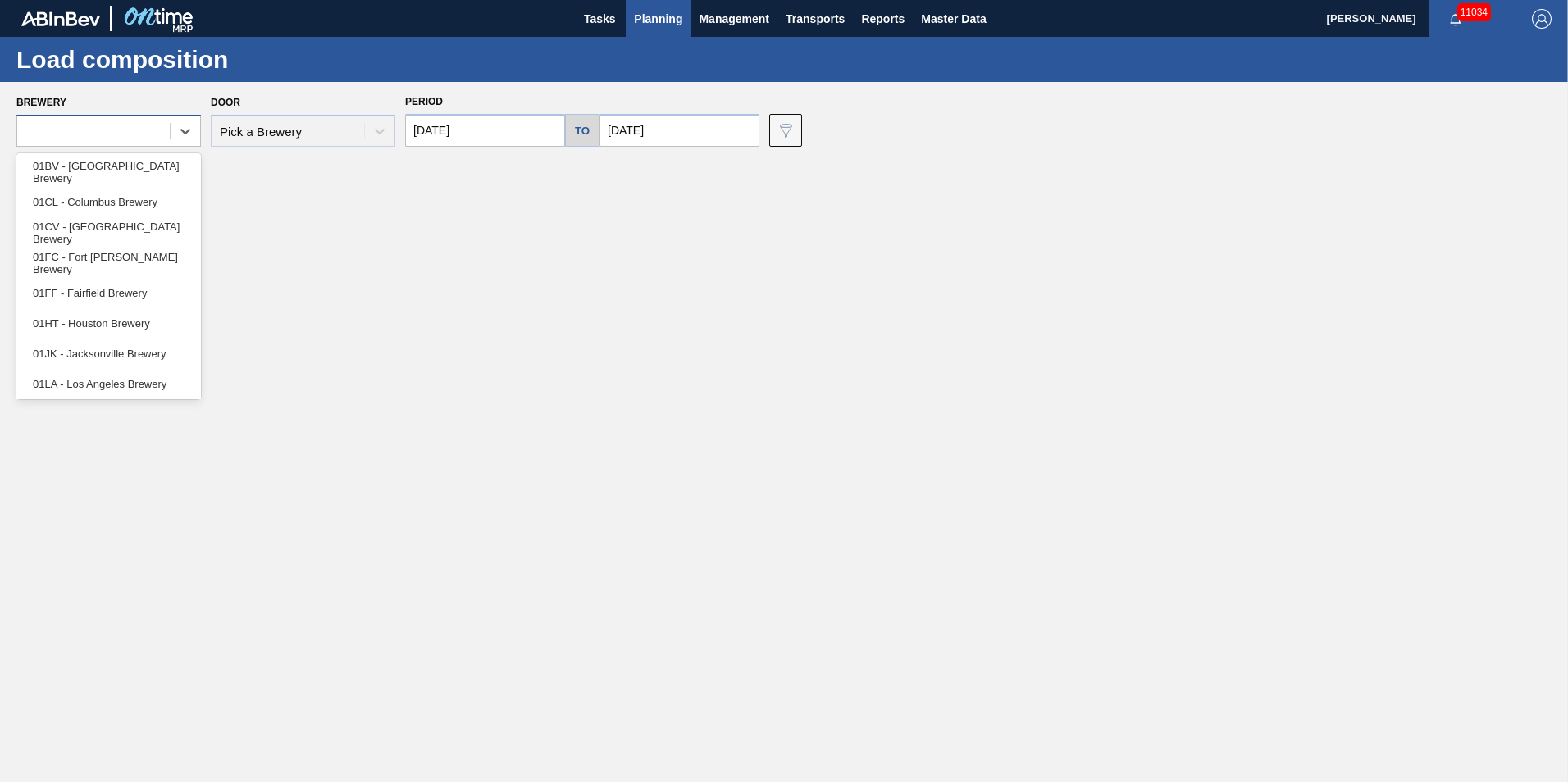
drag, startPoint x: 125, startPoint y: 137, endPoint x: 159, endPoint y: 136, distance: 34.0
click at [125, 136] on div at bounding box center [93, 132] width 152 height 24
click at [98, 318] on div "01HT - Houston Brewery" at bounding box center [108, 323] width 184 height 30
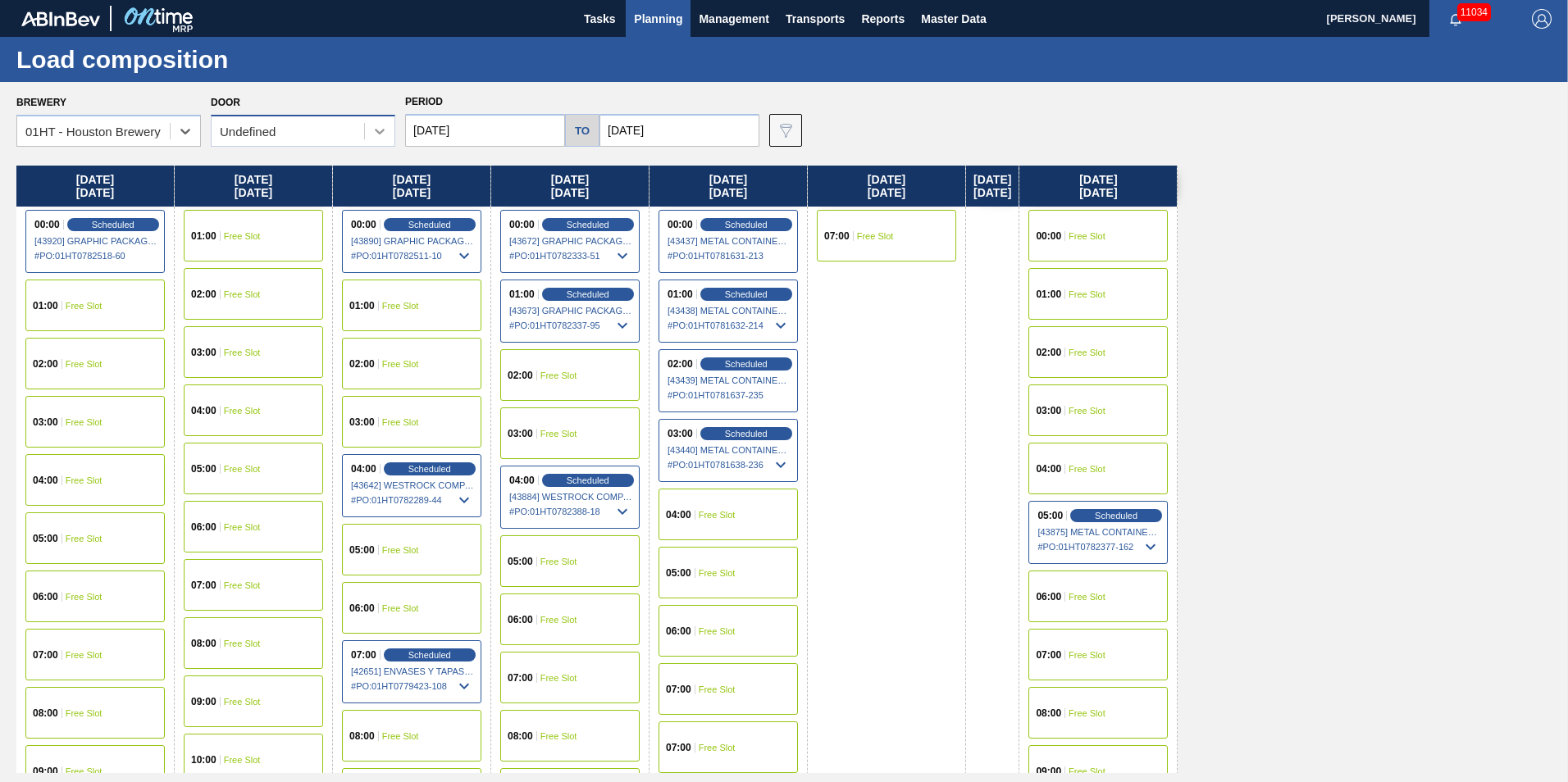
click at [375, 132] on icon at bounding box center [379, 131] width 16 height 16
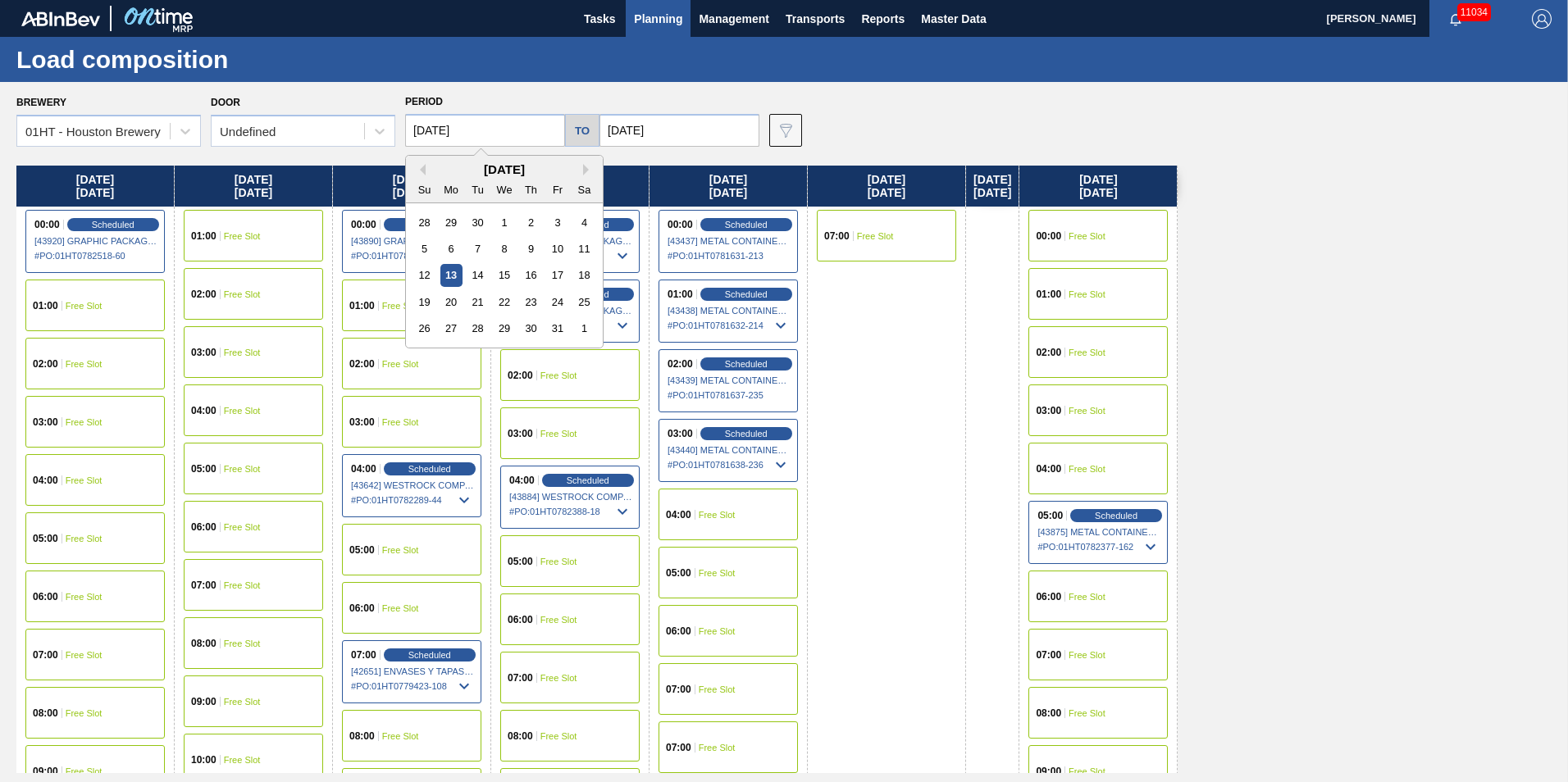
click at [479, 128] on input "[DATE]" at bounding box center [485, 130] width 160 height 33
click at [725, 131] on input "[DATE]" at bounding box center [680, 130] width 160 height 33
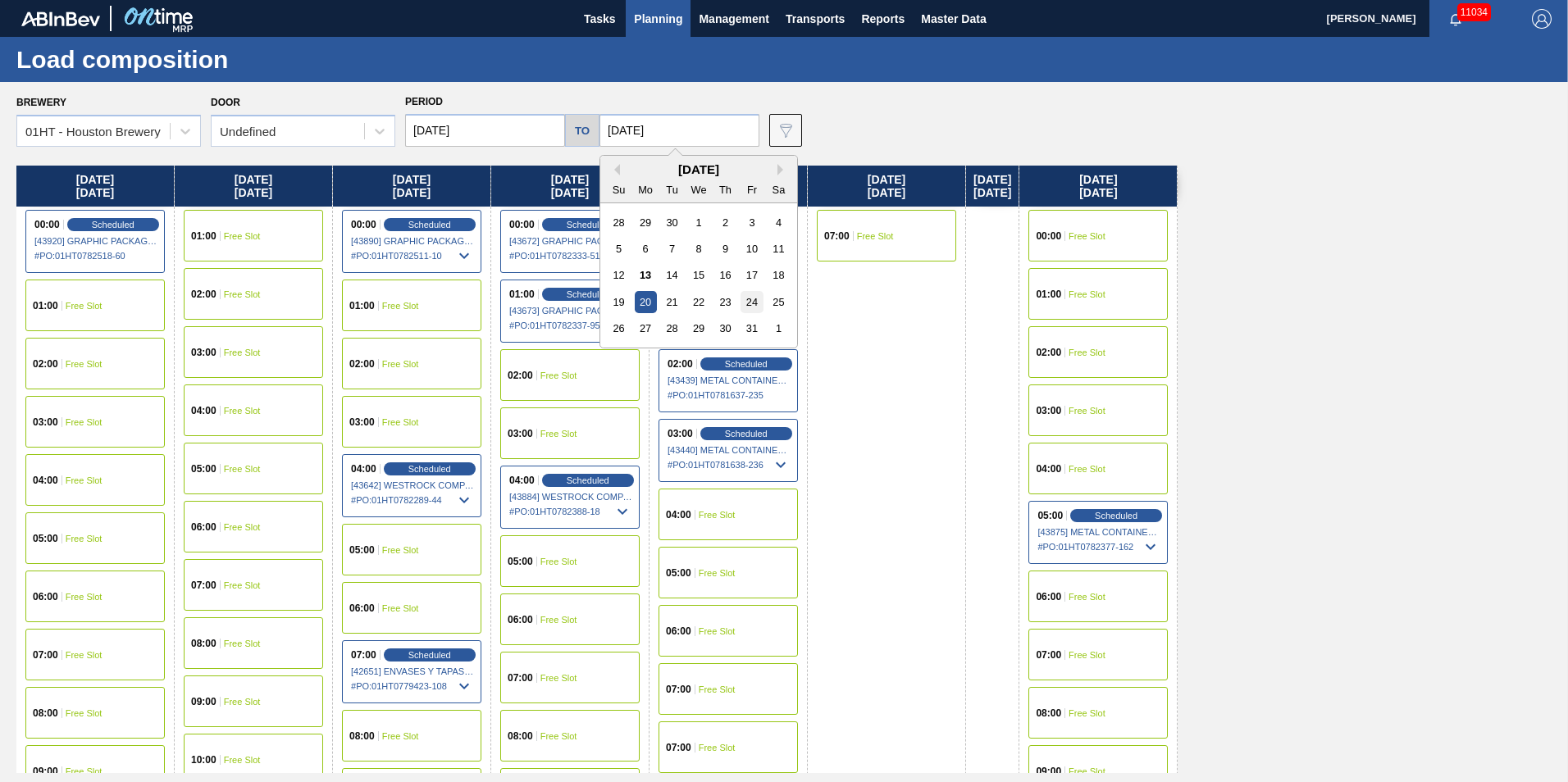
click at [744, 302] on div "24" at bounding box center [751, 302] width 22 height 22
type input "[DATE]"
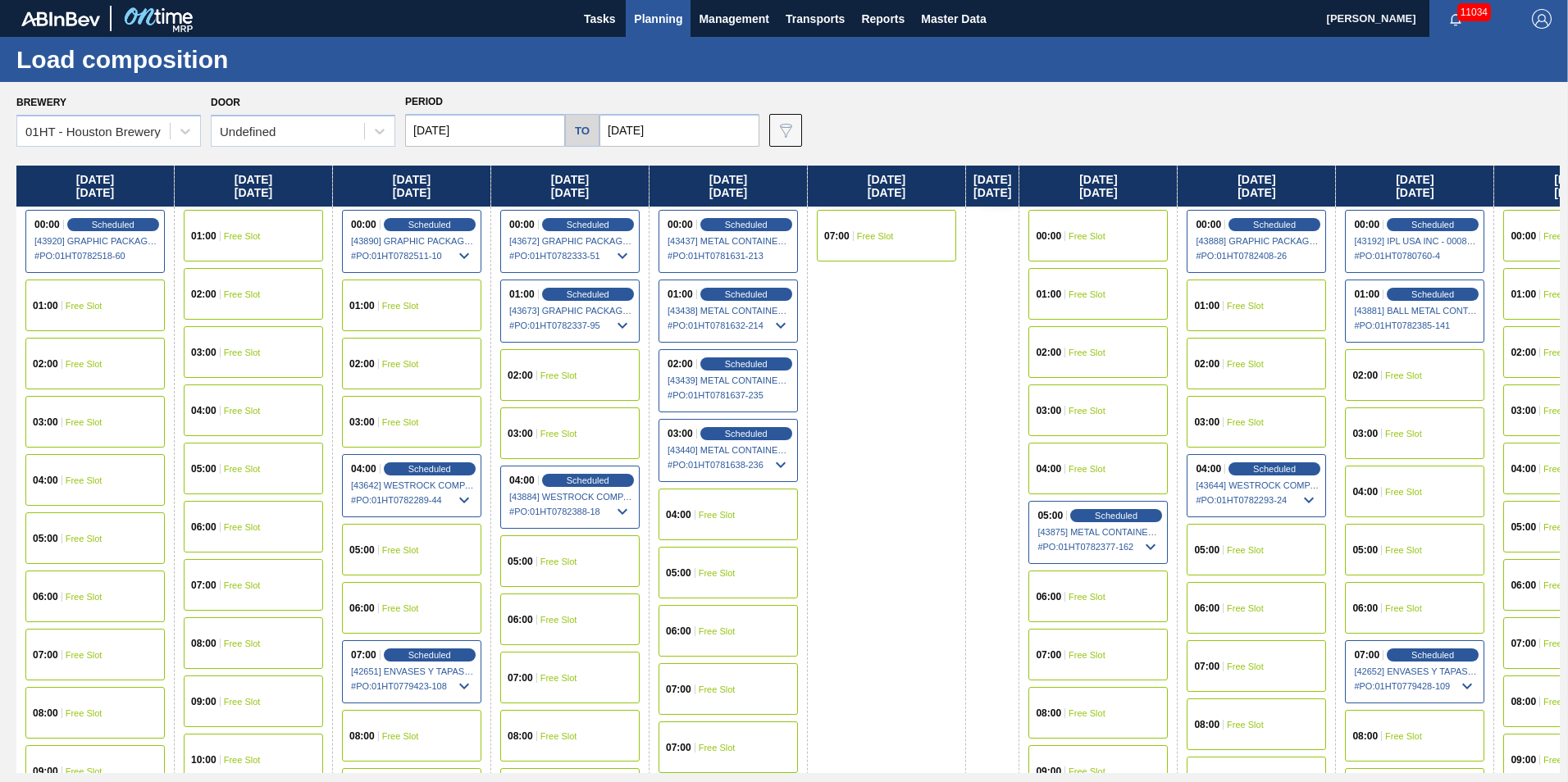
click at [1224, 297] on div "01:00 Free Slot" at bounding box center [1256, 305] width 140 height 52
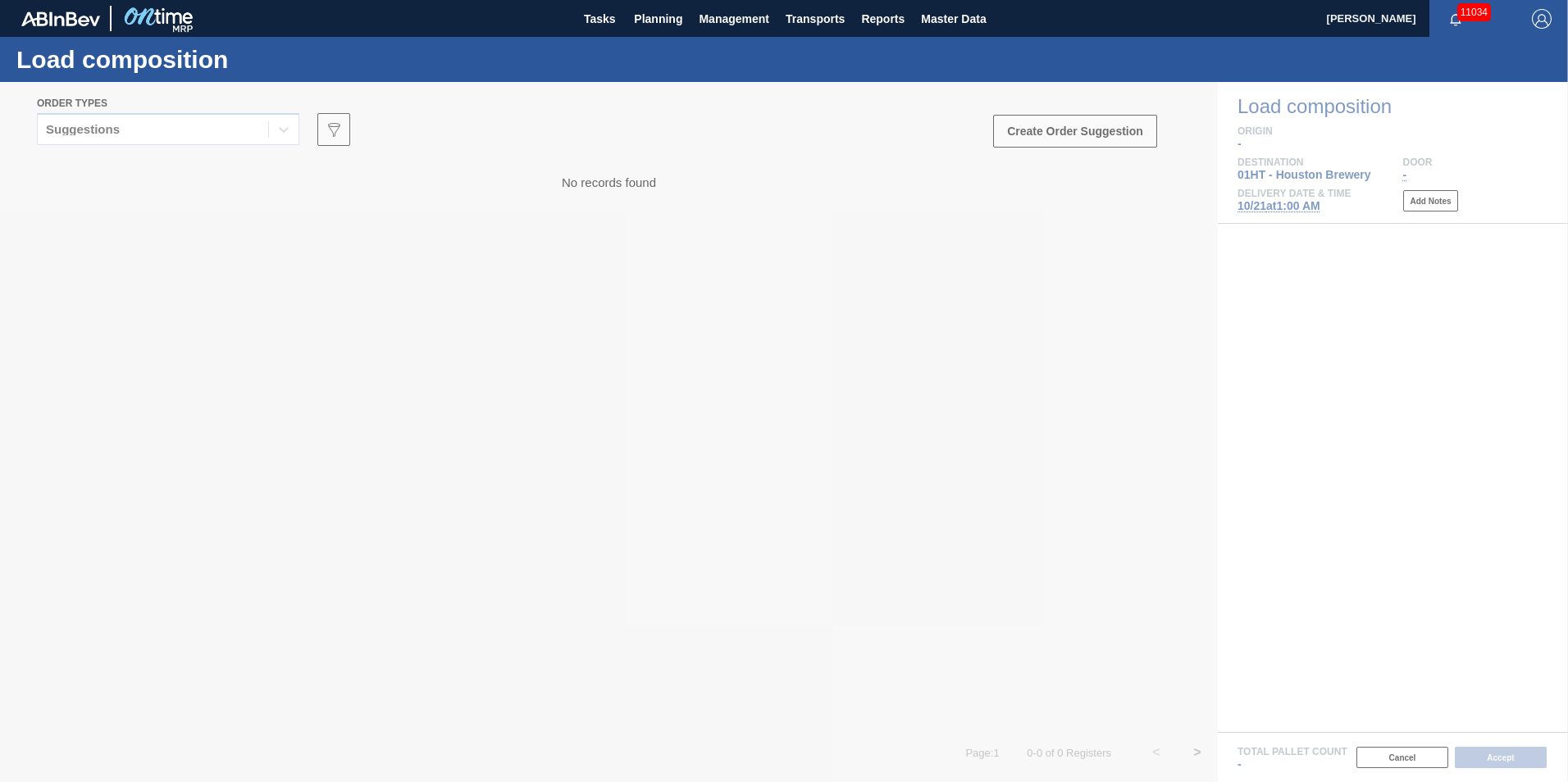
click at [279, 131] on div at bounding box center [784, 431] width 1568 height 700
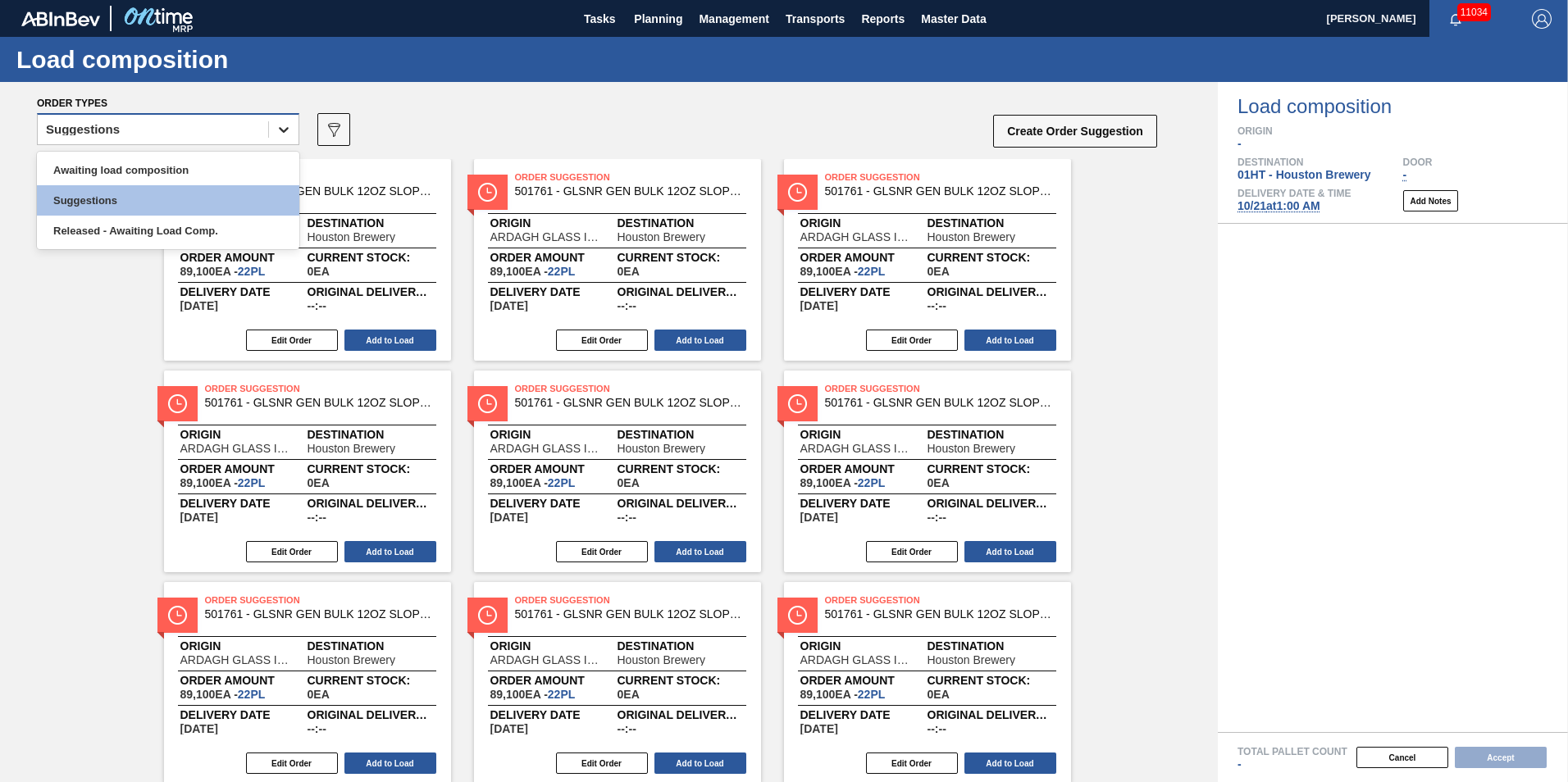
drag, startPoint x: 283, startPoint y: 131, endPoint x: 234, endPoint y: 131, distance: 49.0
click at [281, 131] on icon at bounding box center [283, 130] width 10 height 5
click at [173, 164] on div "Awaiting load composition" at bounding box center [167, 170] width 263 height 30
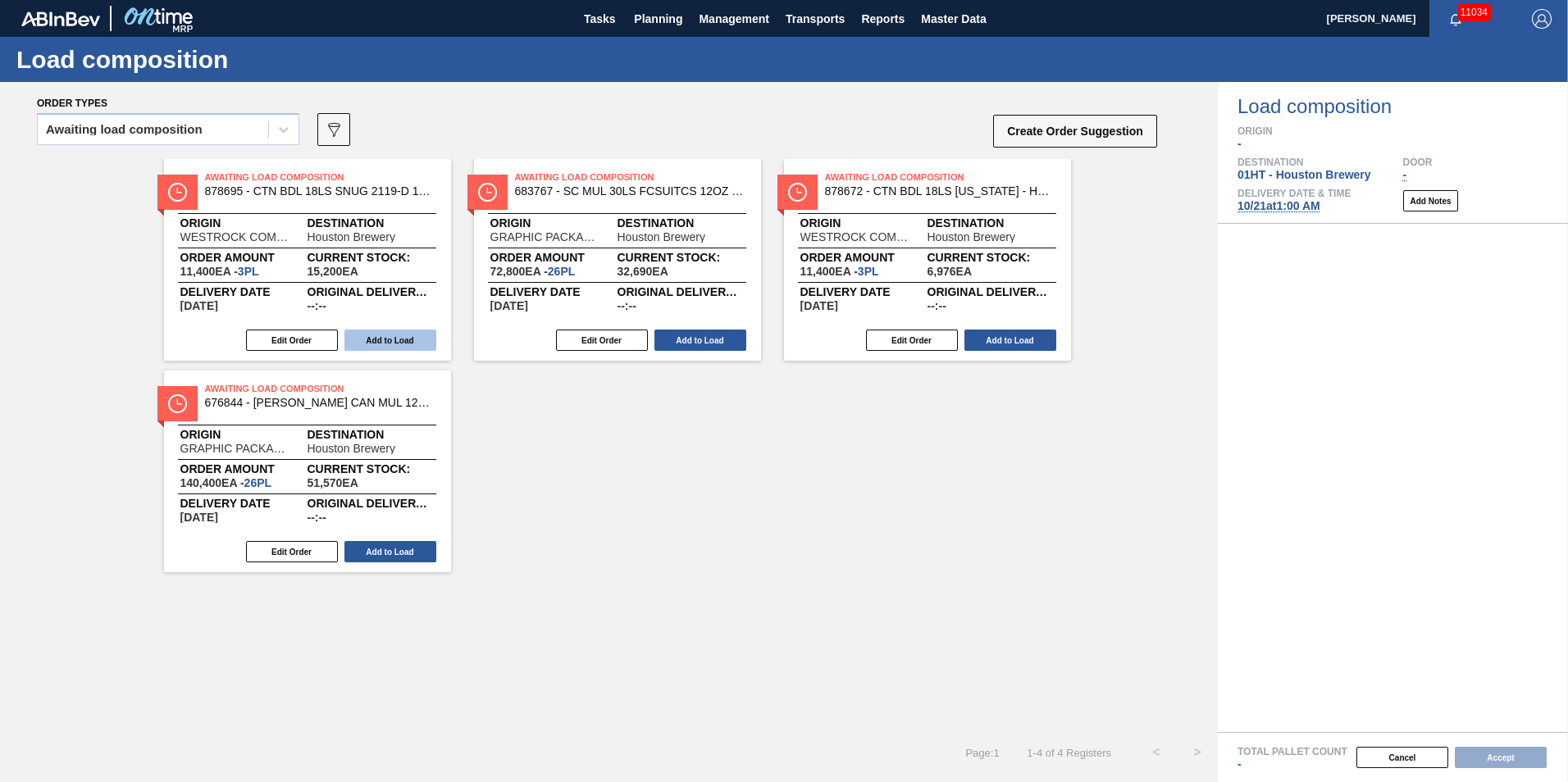
click at [378, 337] on button "Add to Load" at bounding box center [390, 340] width 92 height 21
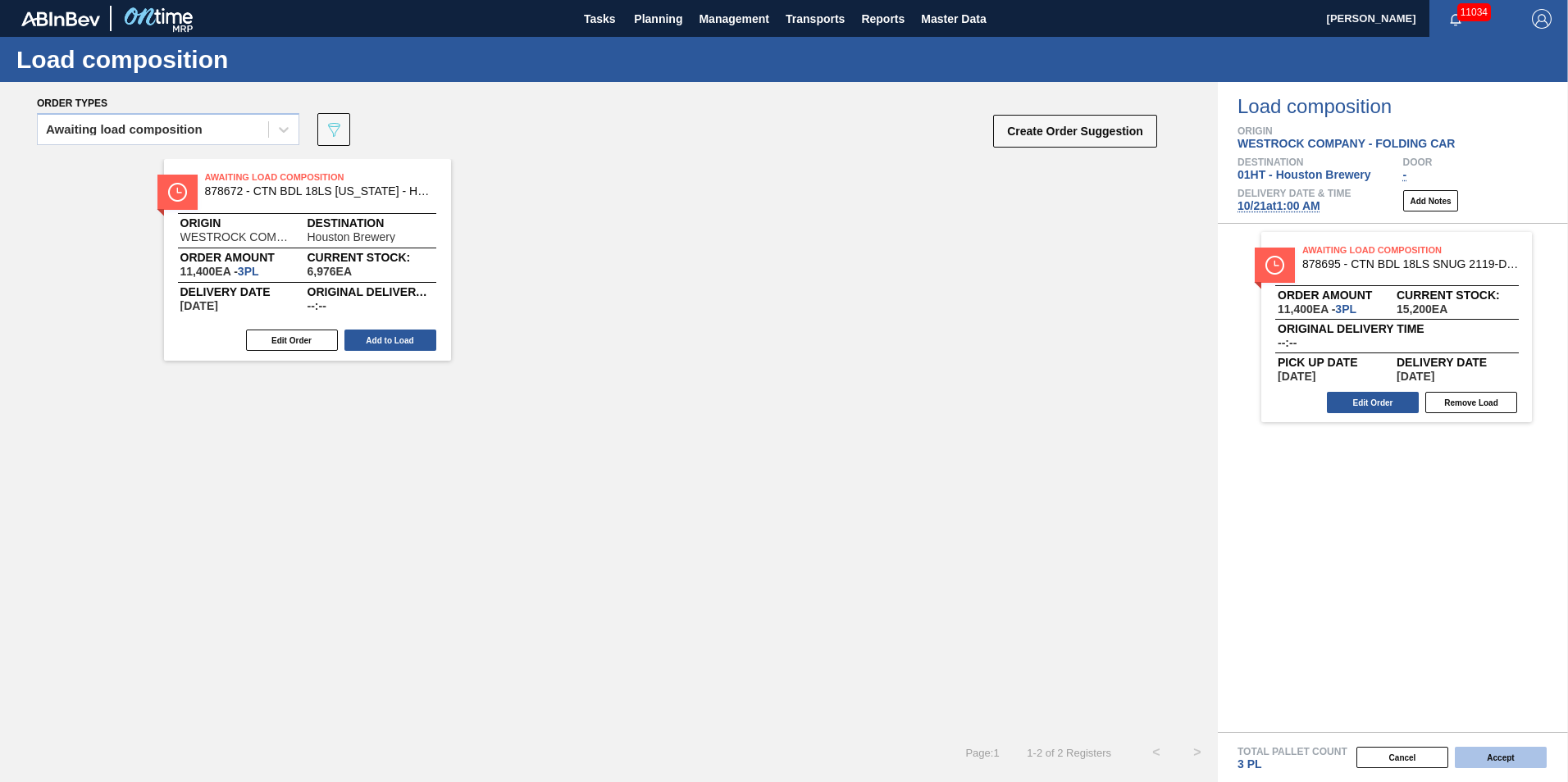
click at [1499, 753] on button "Accept" at bounding box center [1500, 758] width 92 height 21
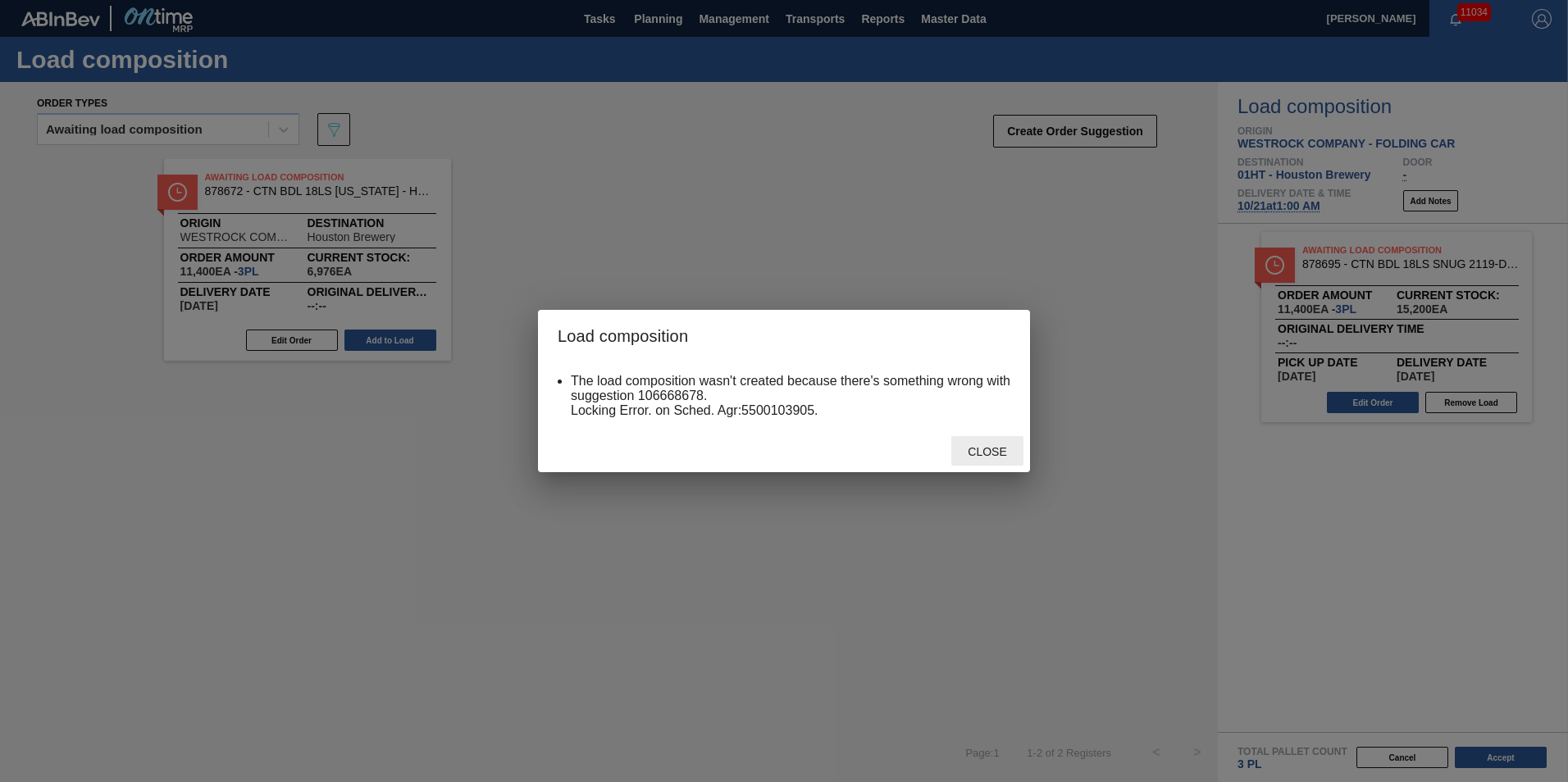
click at [993, 449] on span "Close" at bounding box center [987, 451] width 65 height 13
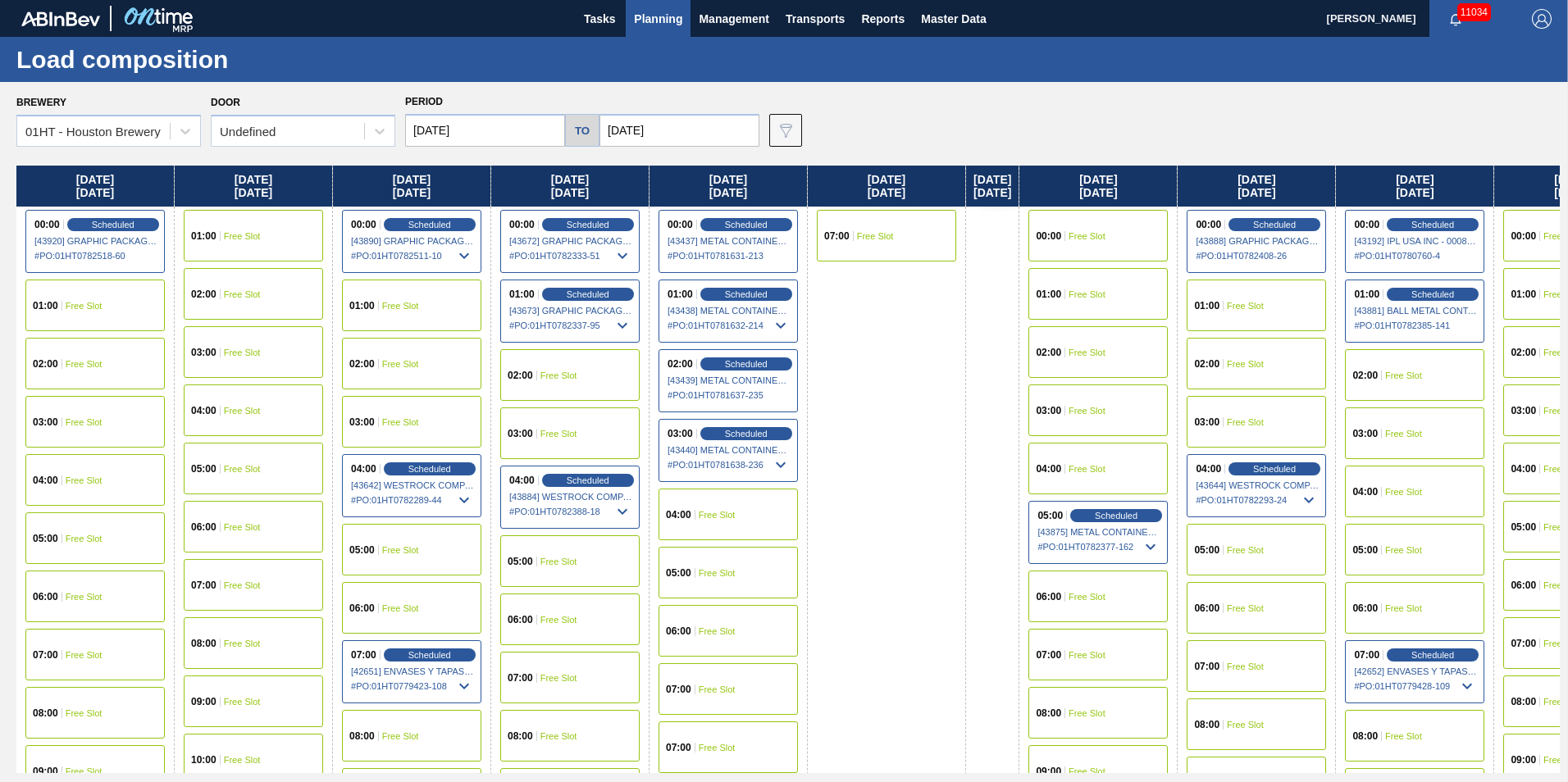
click at [652, 18] on span "Planning" at bounding box center [658, 19] width 48 height 20
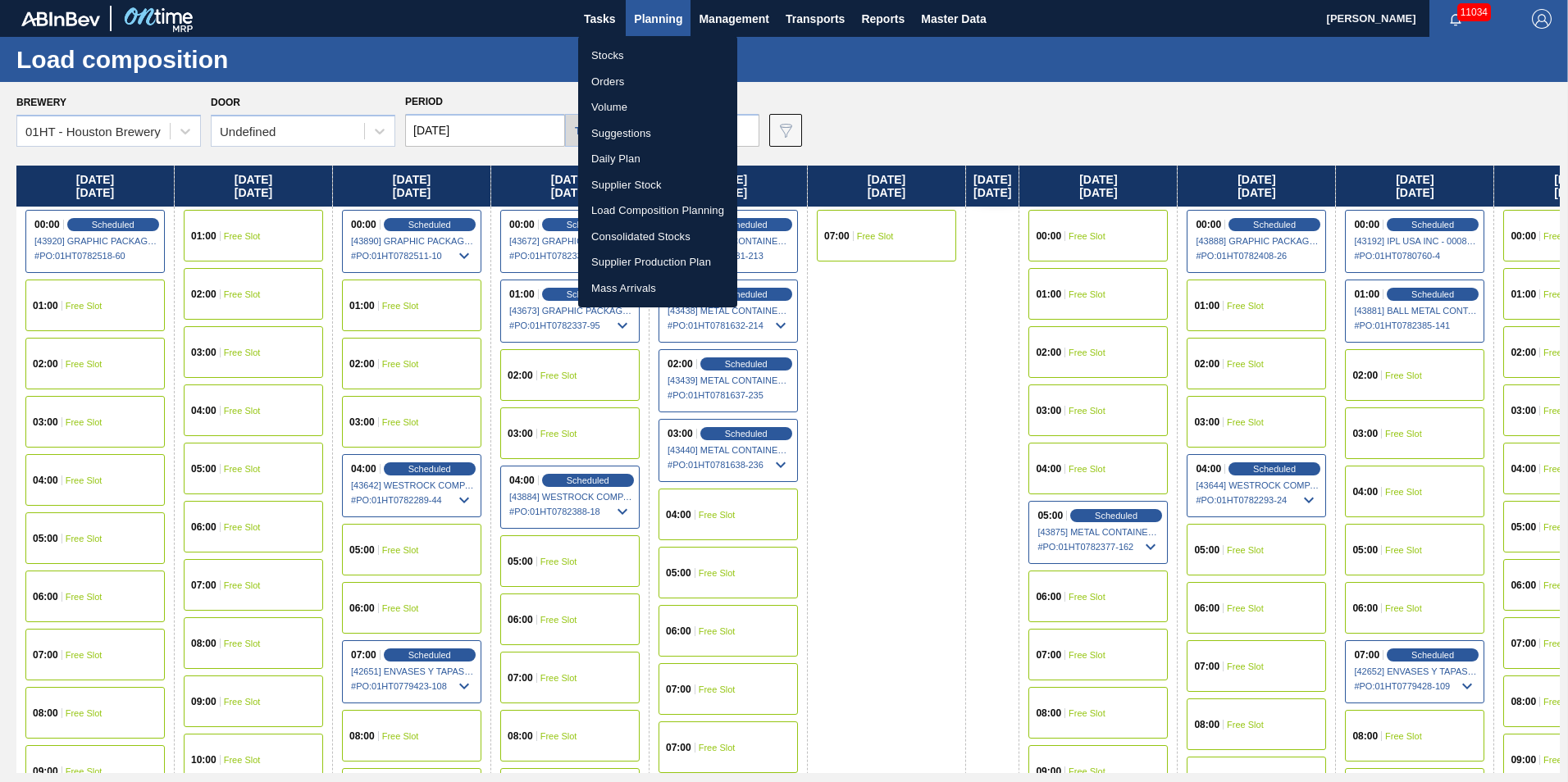
drag, startPoint x: 615, startPoint y: 210, endPoint x: 616, endPoint y: 181, distance: 29.0
click at [615, 210] on li "Load Composition Planning" at bounding box center [658, 210] width 159 height 26
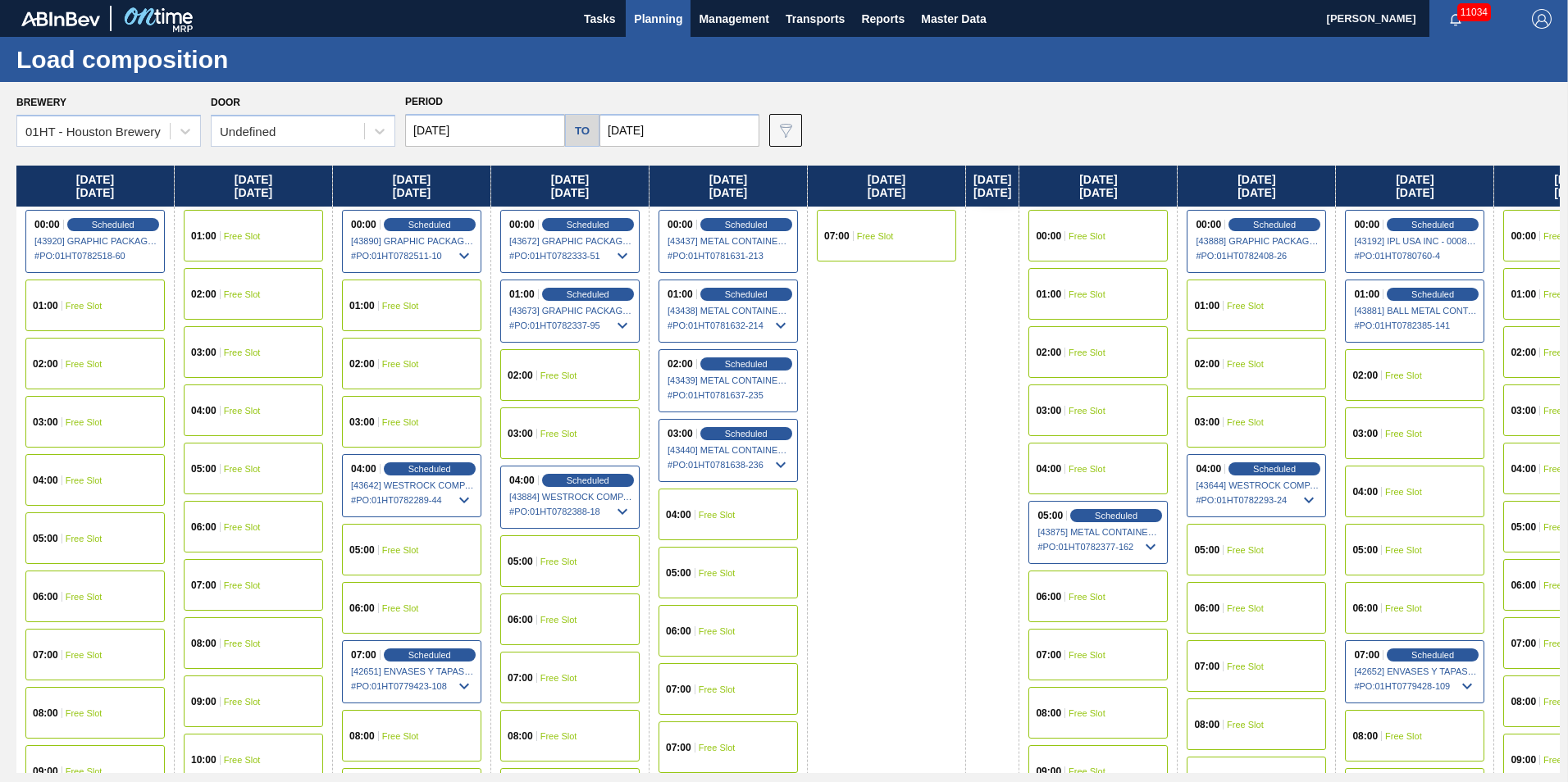
click at [1219, 301] on span "01:00" at bounding box center [1207, 305] width 26 height 10
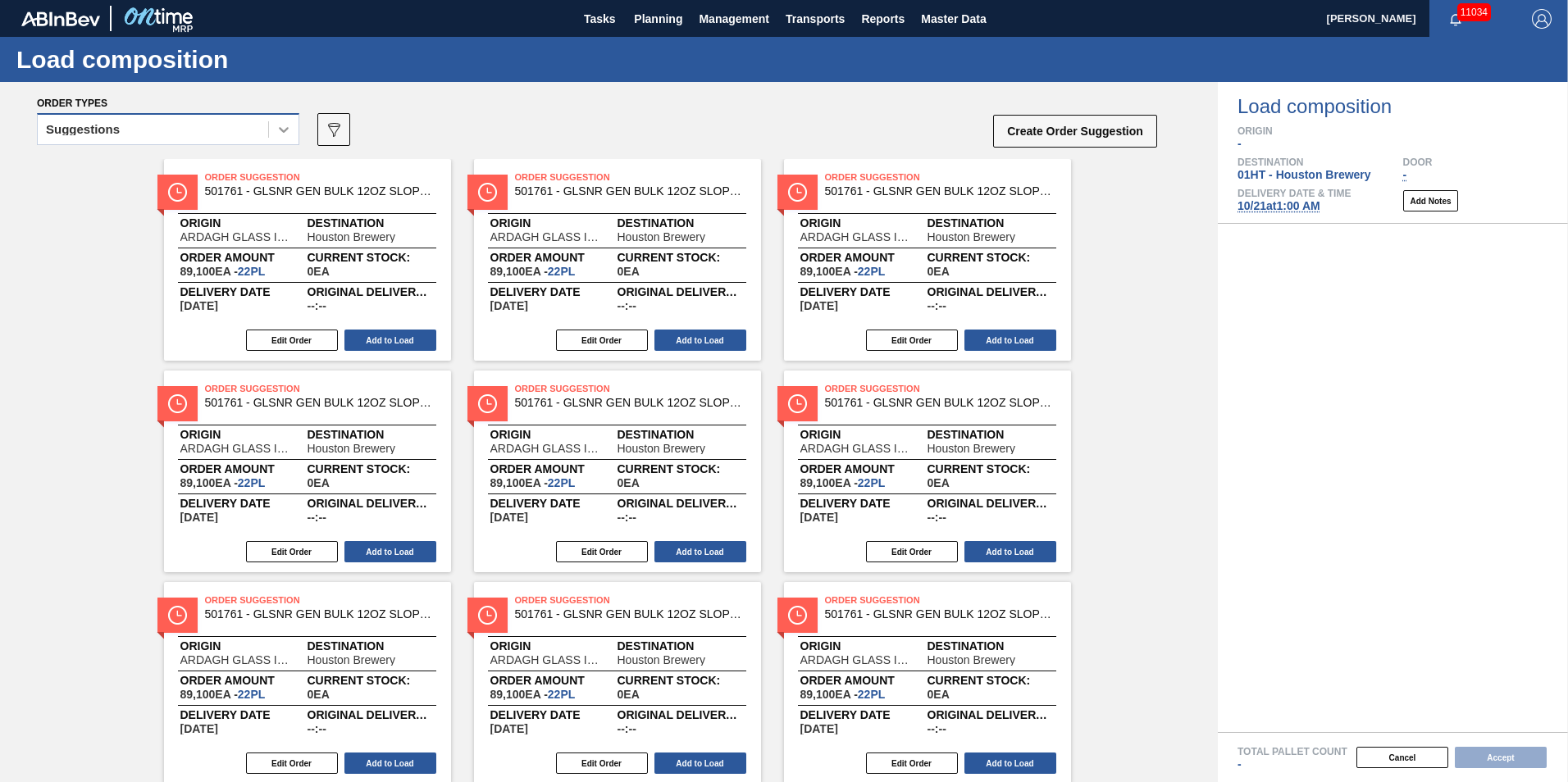
click at [285, 124] on icon at bounding box center [284, 129] width 16 height 16
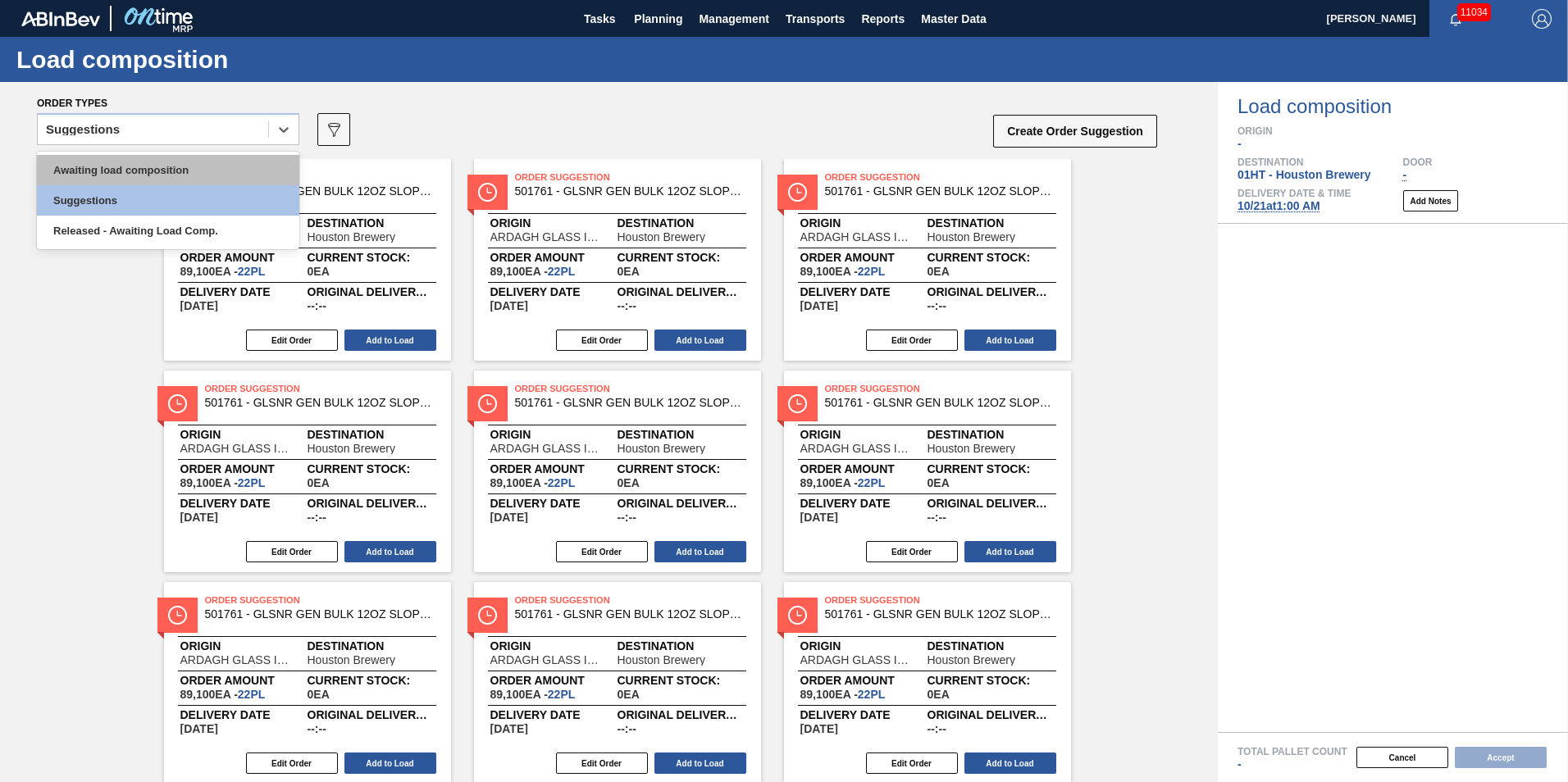
click at [162, 168] on div "Awaiting load composition" at bounding box center [167, 170] width 263 height 30
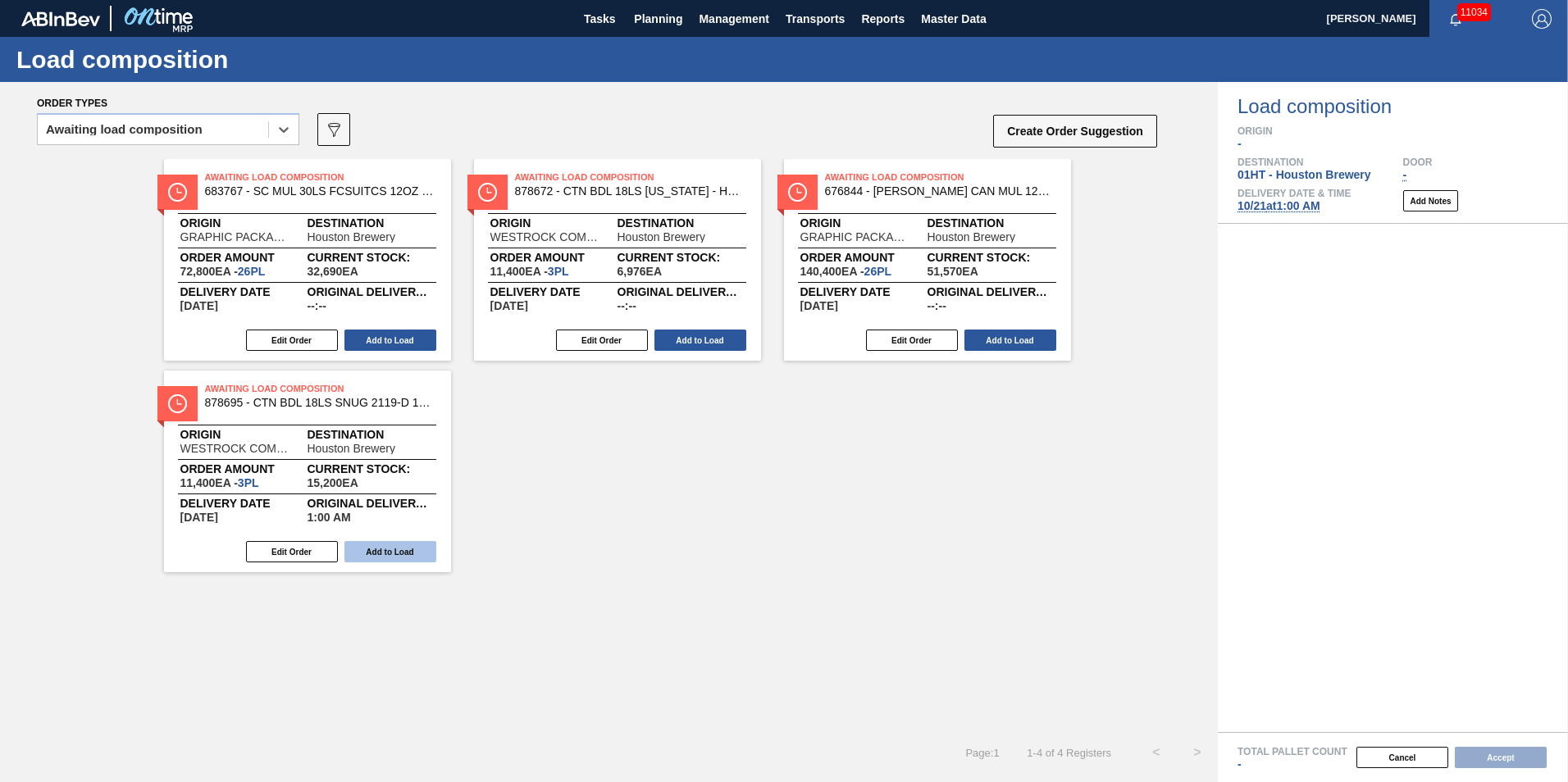
click at [390, 546] on button "Add to Load" at bounding box center [390, 552] width 92 height 21
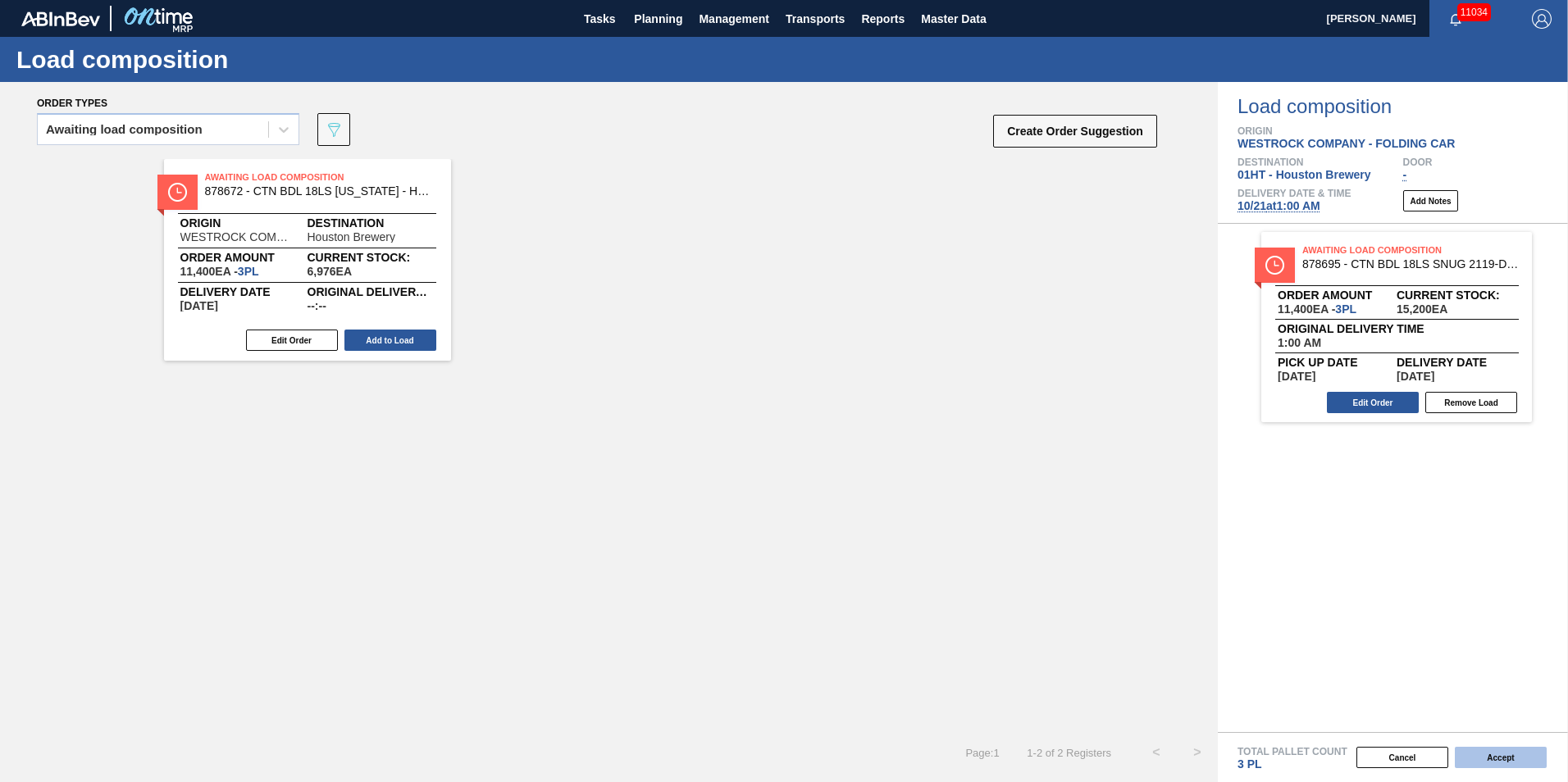
click at [1521, 755] on button "Accept" at bounding box center [1500, 758] width 92 height 21
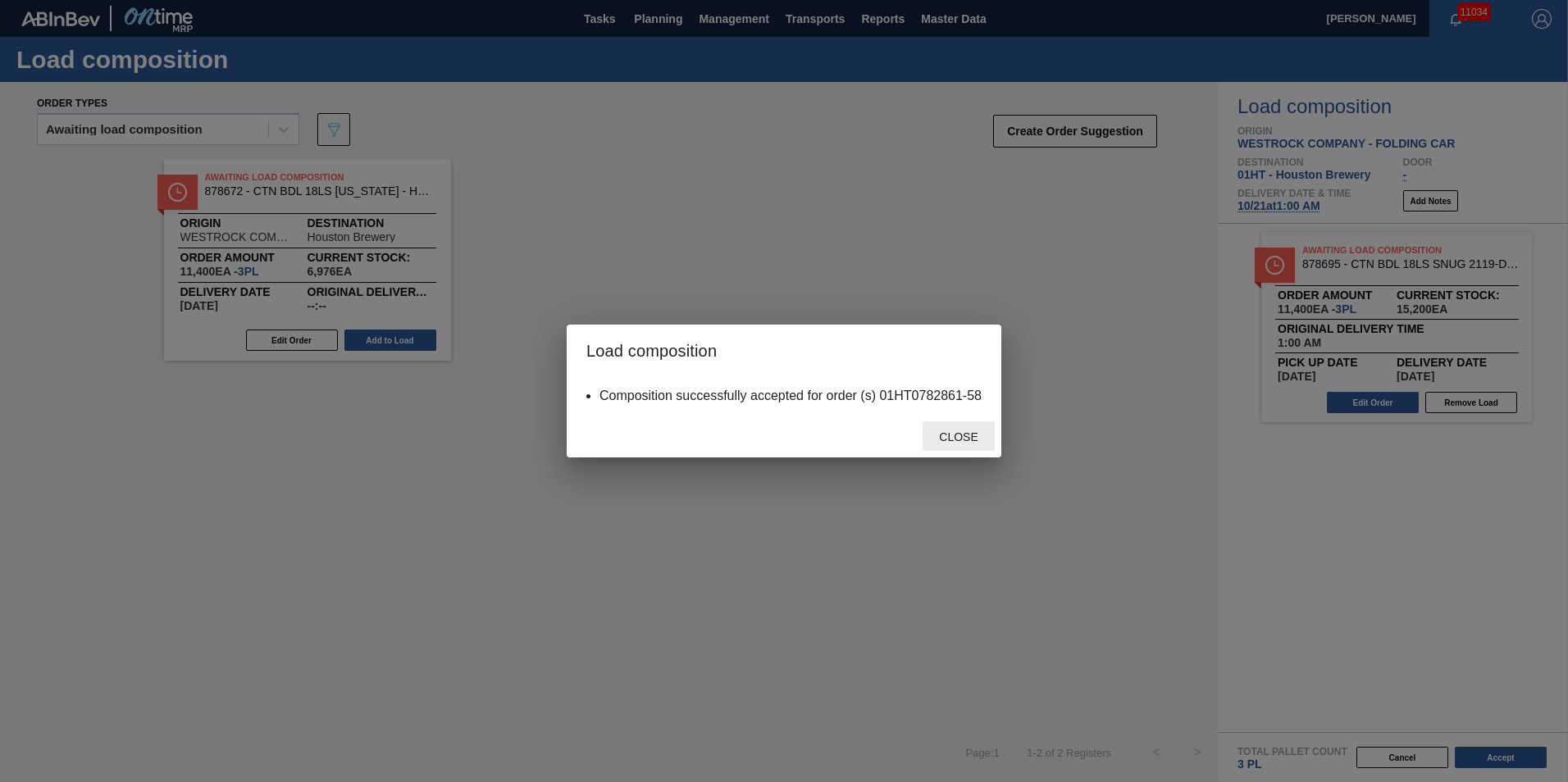
click at [954, 439] on span "Close" at bounding box center [958, 437] width 65 height 13
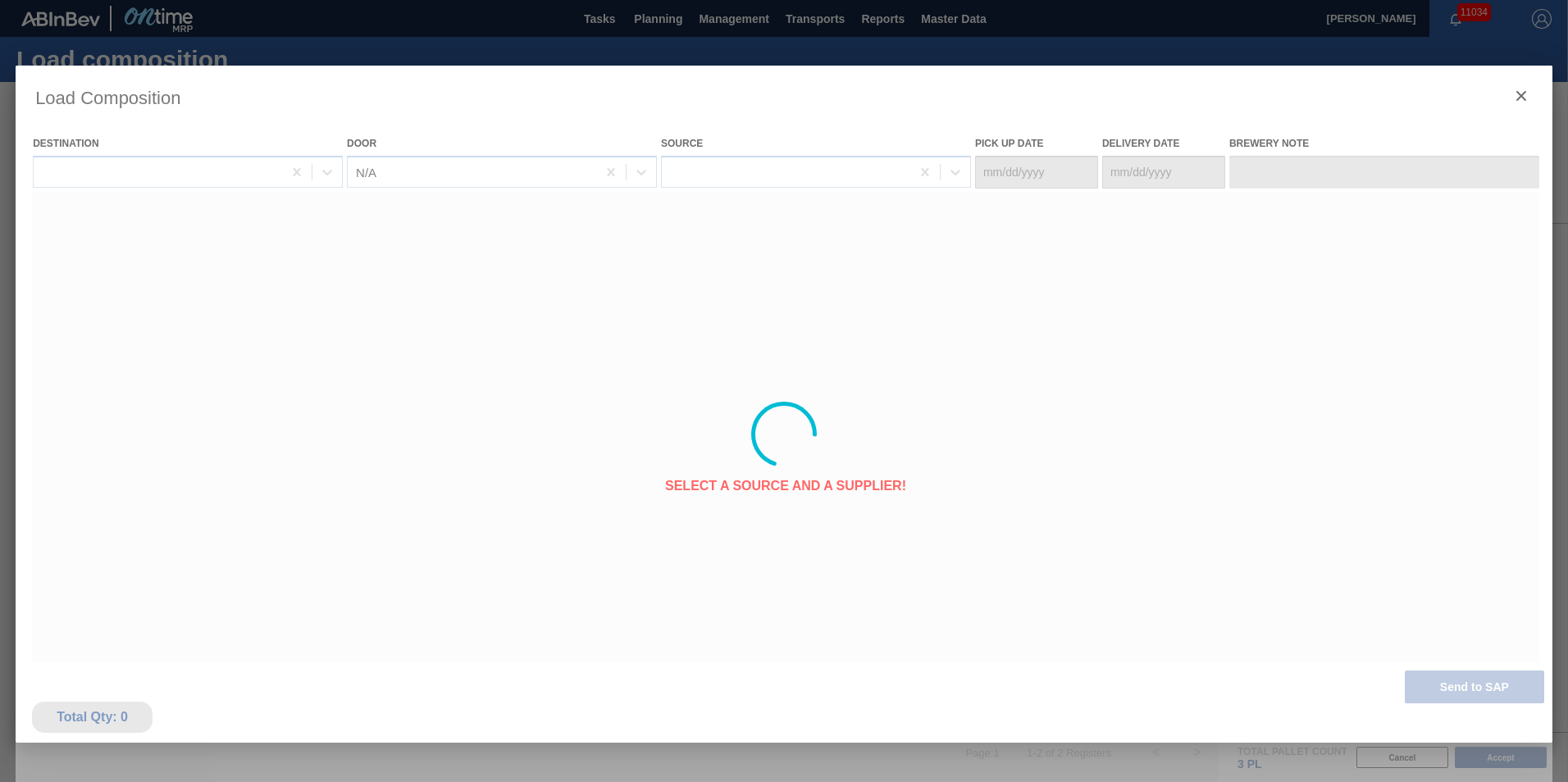
type Date "[DATE]"
